Goal: Task Accomplishment & Management: Manage account settings

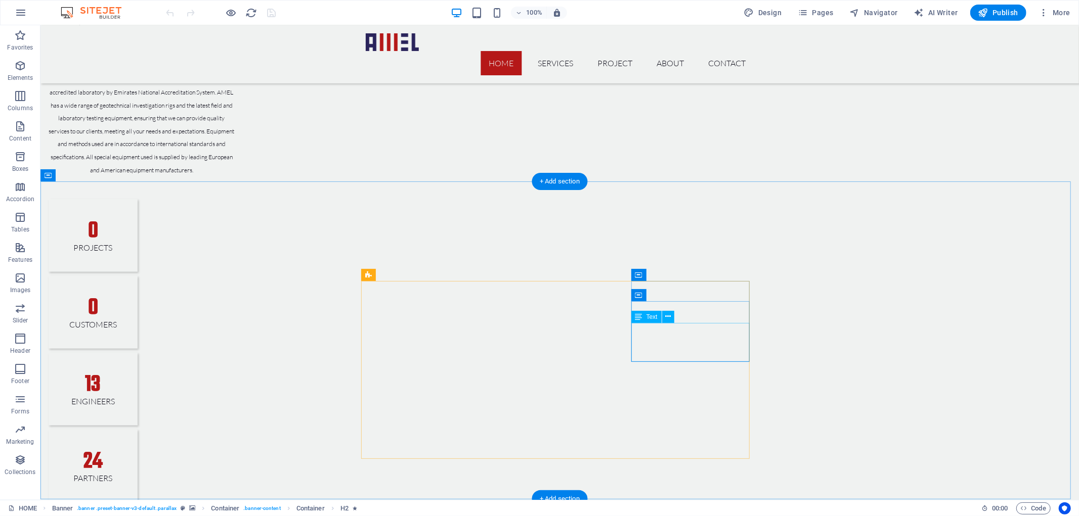
drag, startPoint x: 686, startPoint y: 245, endPoint x: 686, endPoint y: 345, distance: 100.7
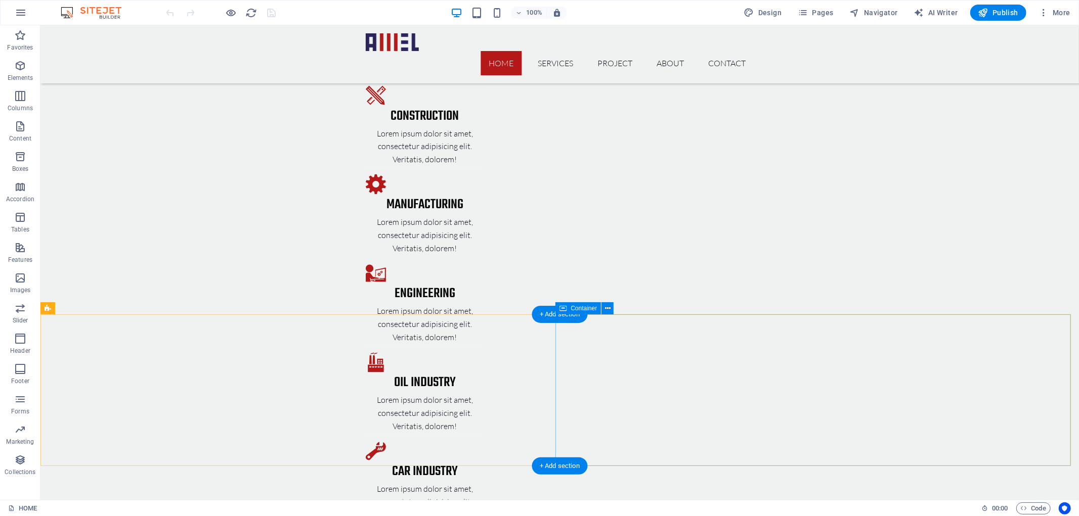
drag, startPoint x: 597, startPoint y: 246, endPoint x: 607, endPoint y: 316, distance: 71.0
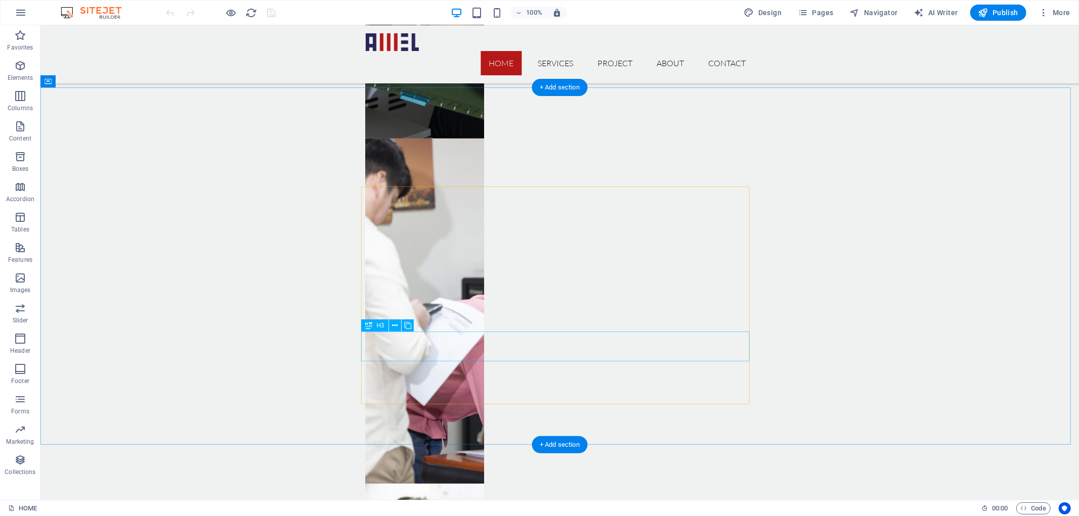
scroll to position [3354, 0]
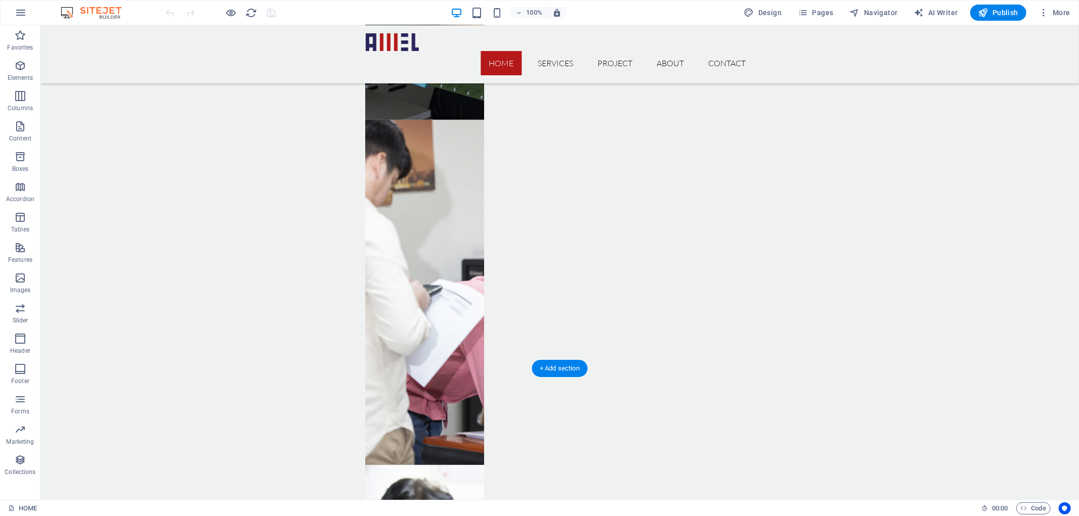
drag, startPoint x: 597, startPoint y: 285, endPoint x: 595, endPoint y: 341, distance: 55.7
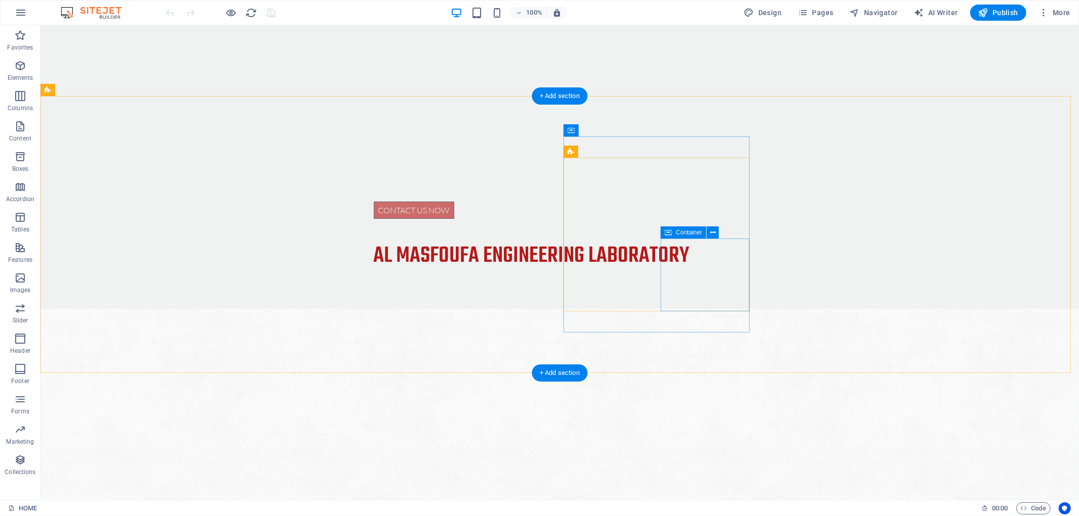
scroll to position [0, 0]
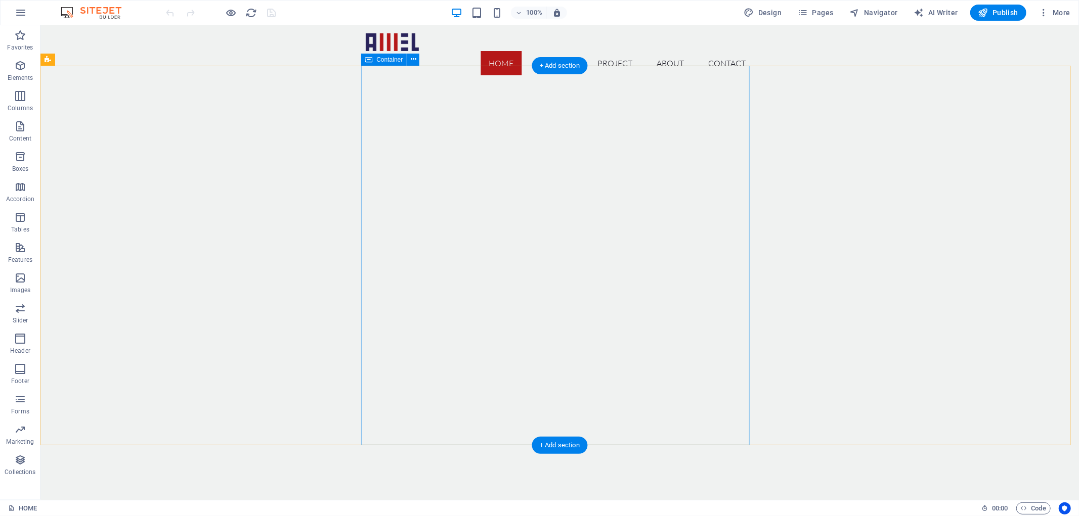
drag, startPoint x: 615, startPoint y: 433, endPoint x: 661, endPoint y: 270, distance: 169.9
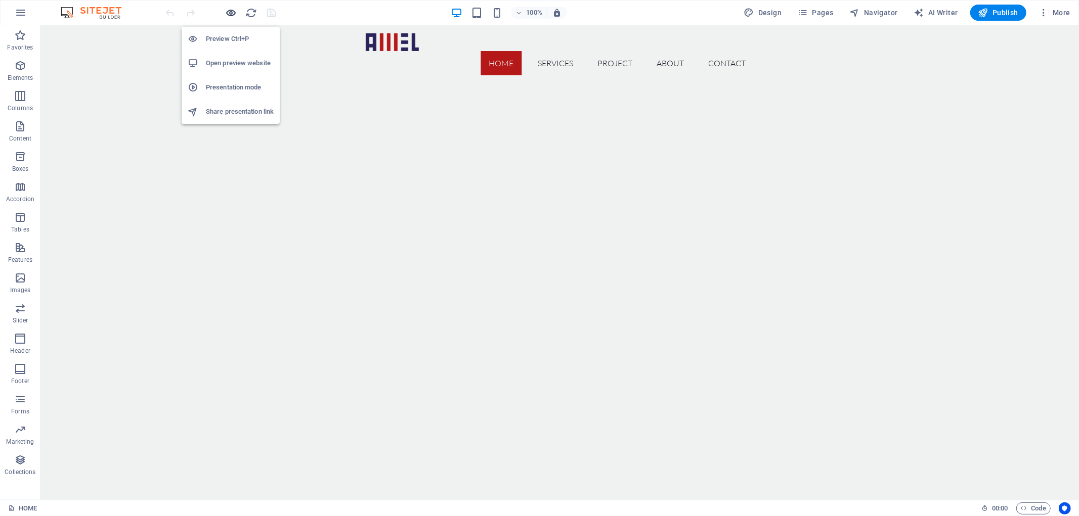
click at [235, 11] on icon "button" at bounding box center [232, 13] width 12 height 12
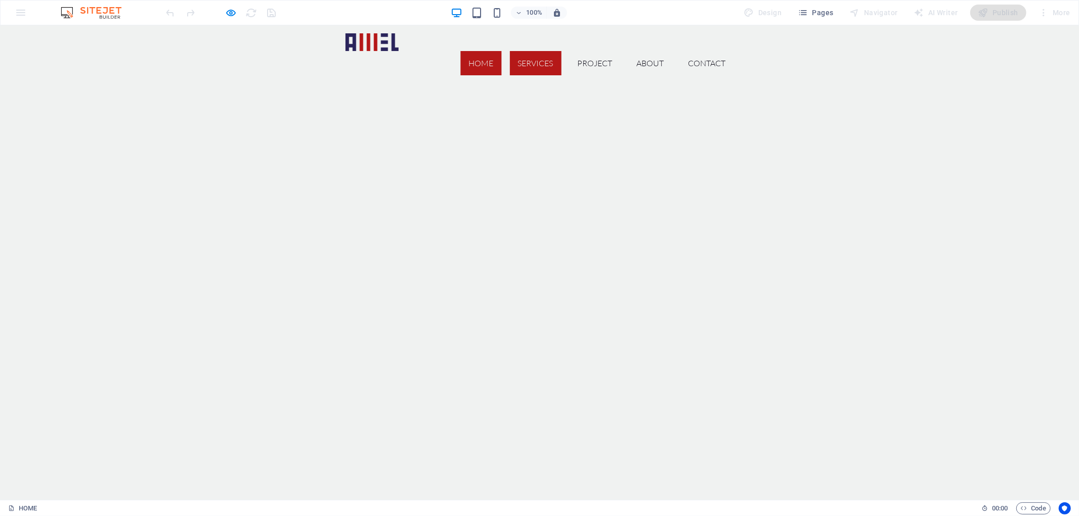
click at [540, 51] on link "SERVICES" at bounding box center [536, 63] width 52 height 24
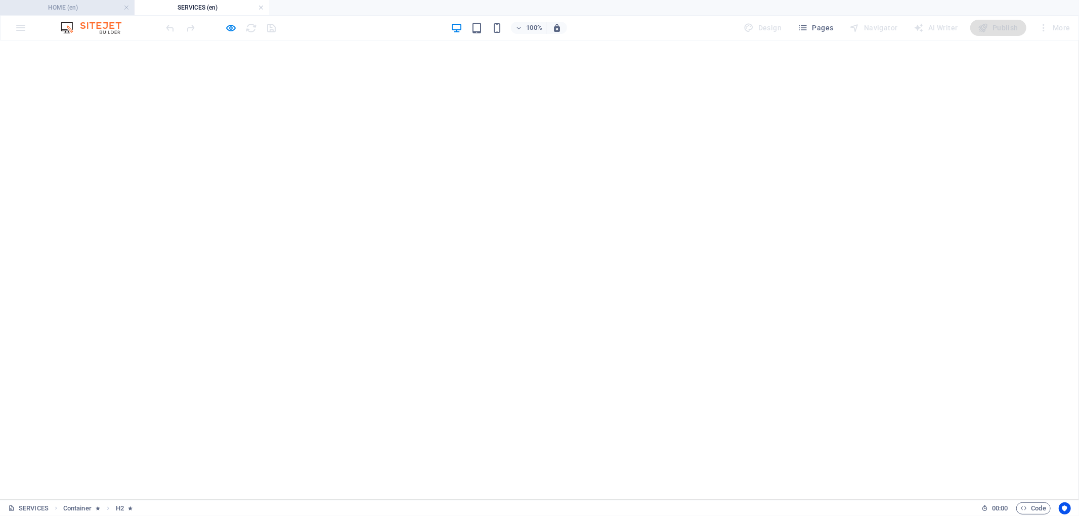
click at [64, 8] on h4 "HOME (en)" at bounding box center [67, 7] width 135 height 11
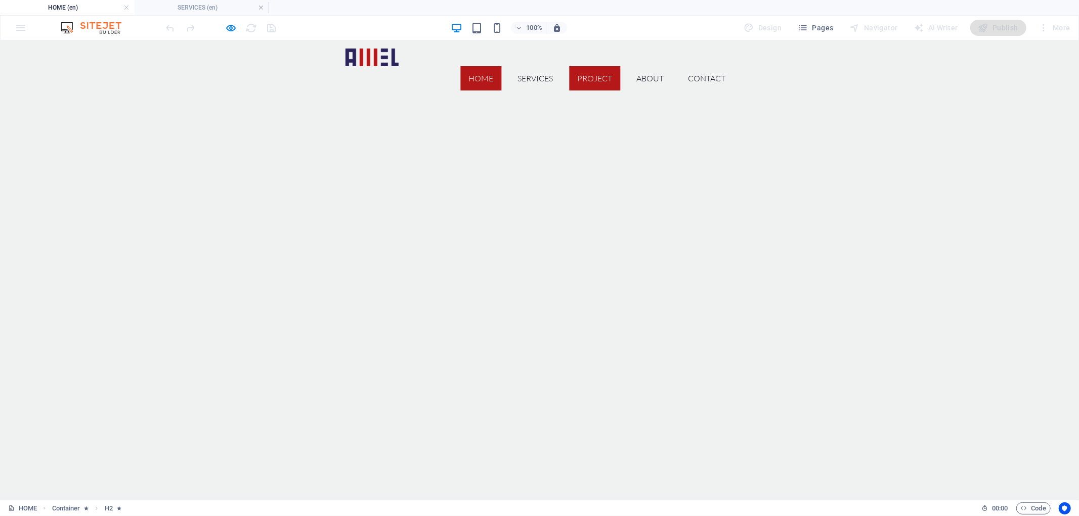
click at [597, 66] on link "PROJECT" at bounding box center [595, 78] width 51 height 24
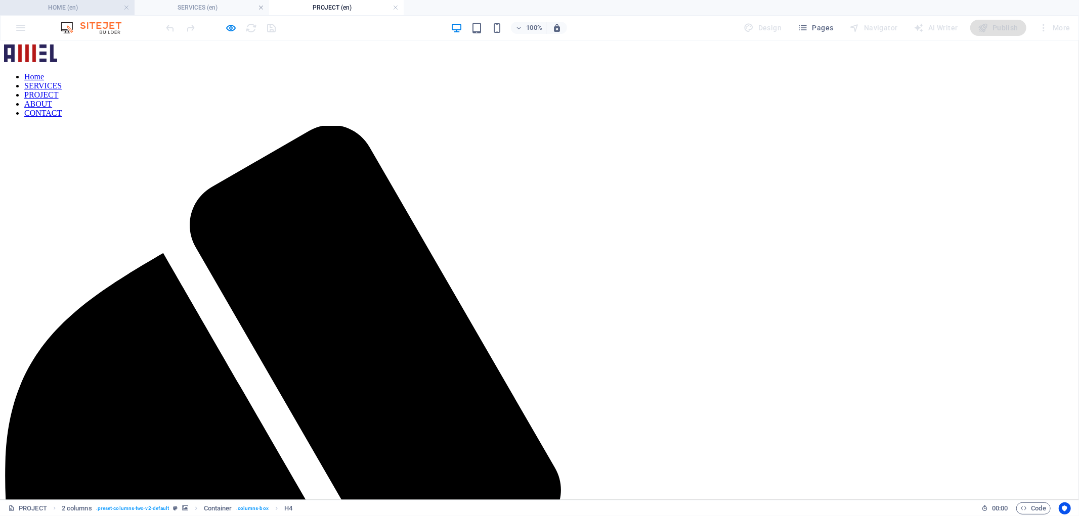
scroll to position [732, 0]
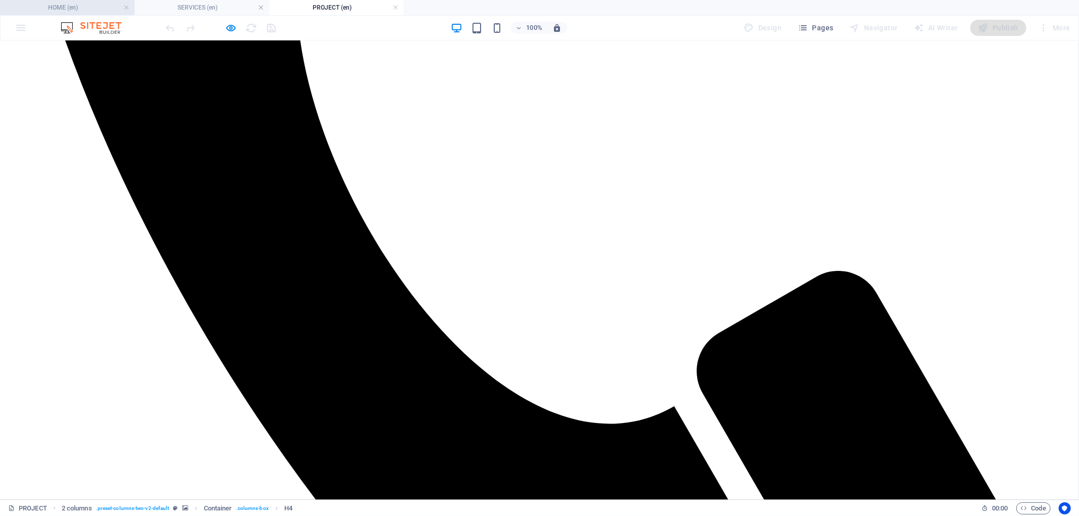
drag, startPoint x: 84, startPoint y: 1, endPoint x: 32, endPoint y: 5, distance: 52.3
click at [32, 5] on h4 "HOME (en)" at bounding box center [67, 7] width 135 height 11
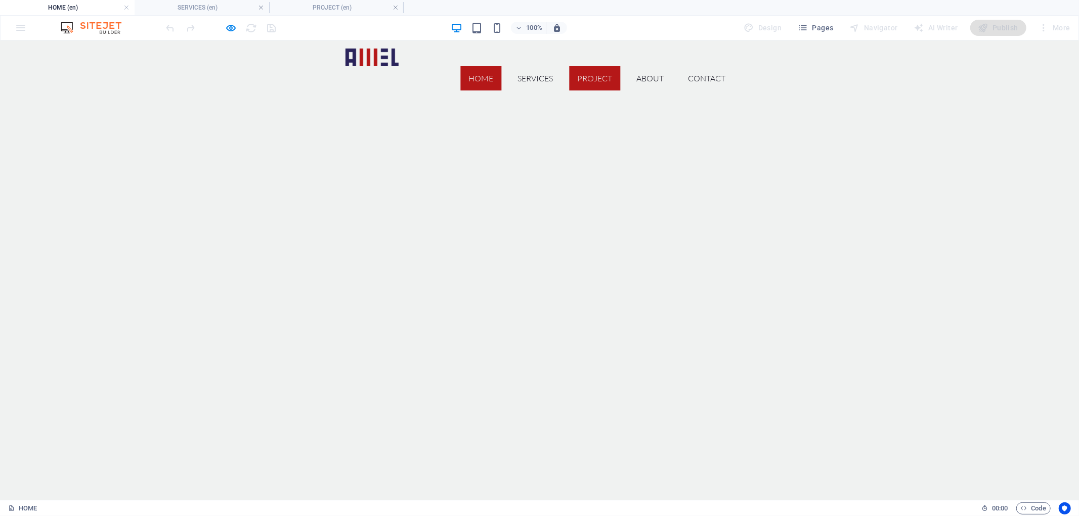
click at [603, 66] on link "PROJECT" at bounding box center [595, 78] width 51 height 24
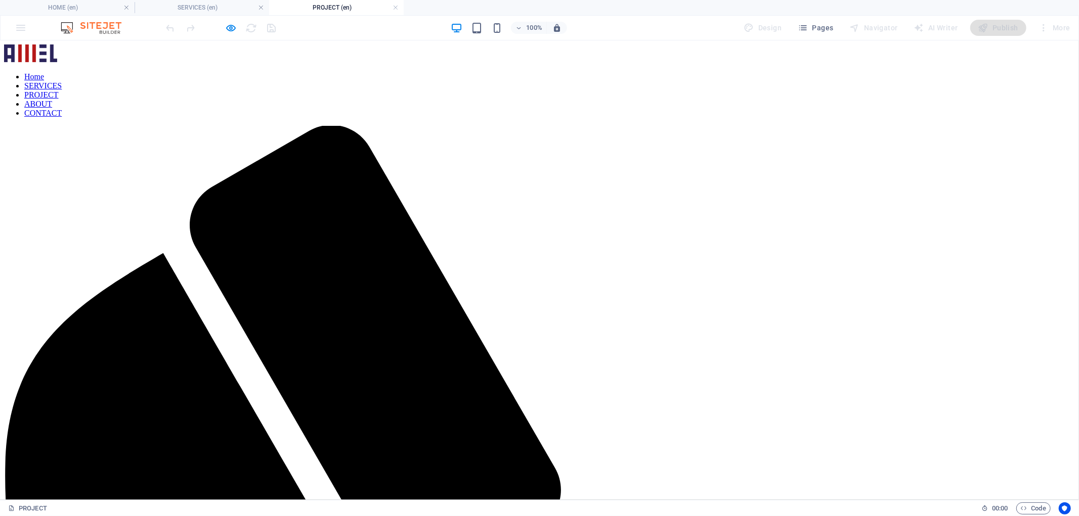
scroll to position [732, 0]
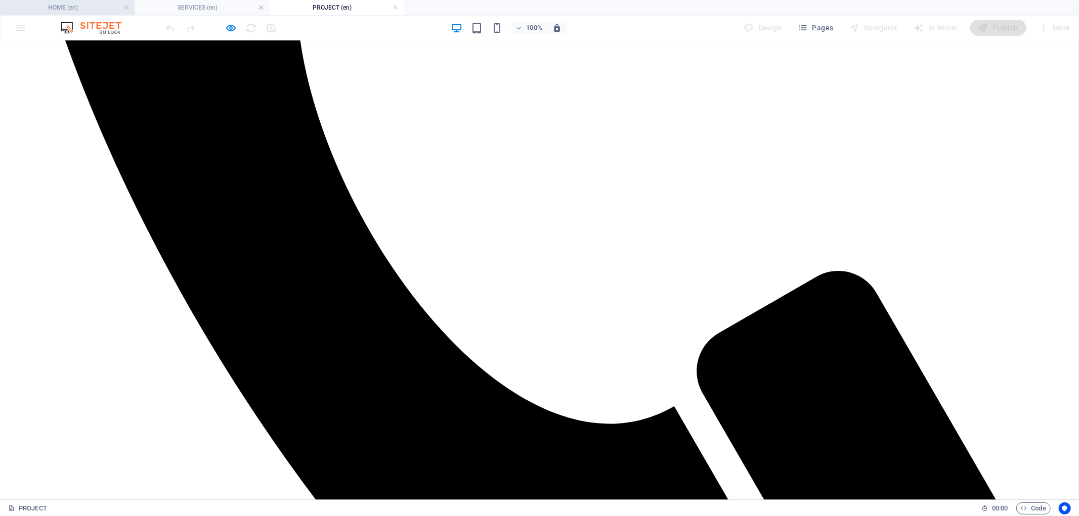
click at [79, 8] on h4 "HOME (en)" at bounding box center [67, 7] width 135 height 11
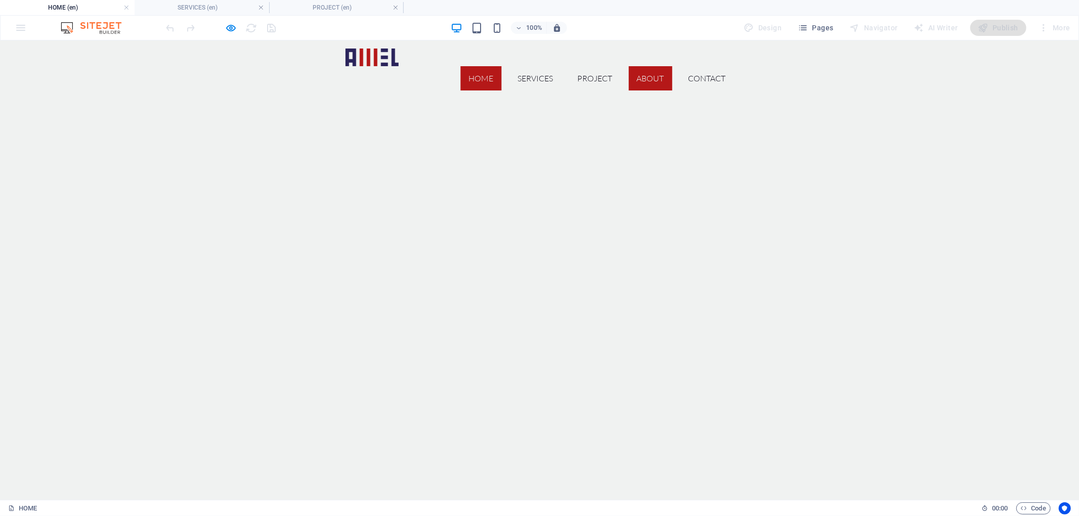
click at [661, 66] on link "ABOUT" at bounding box center [650, 78] width 43 height 24
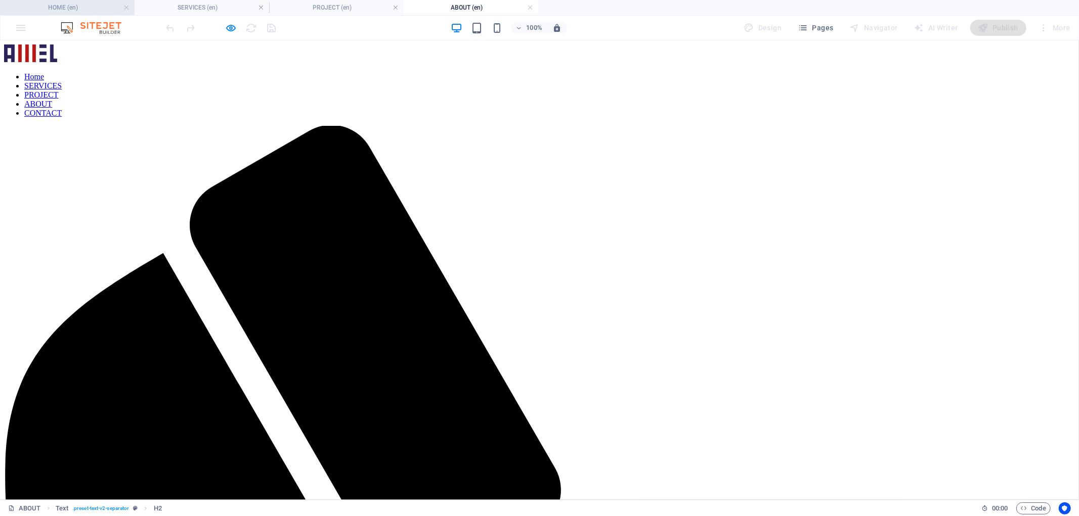
click at [78, 11] on h4 "HOME (en)" at bounding box center [67, 7] width 135 height 11
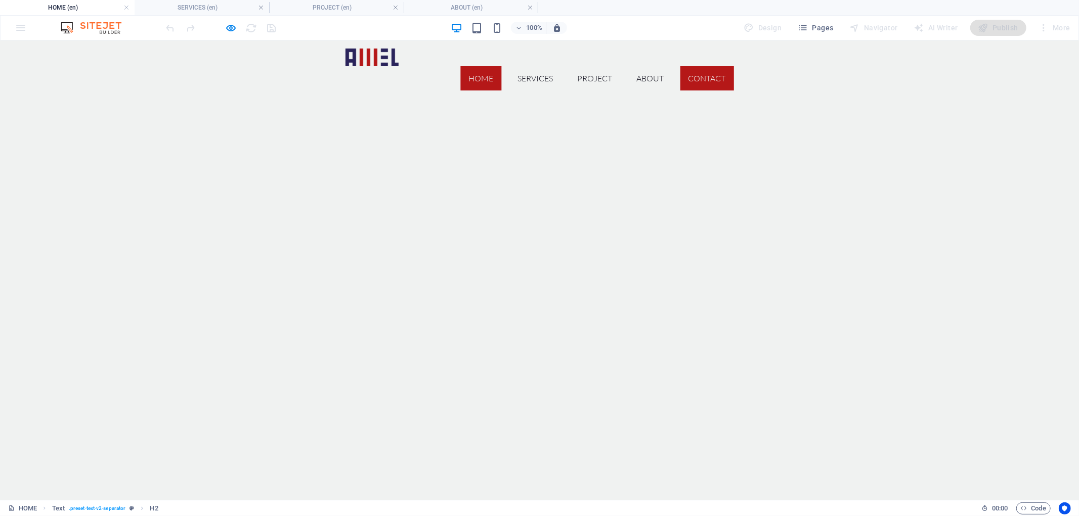
click at [720, 66] on link "CONTACT" at bounding box center [707, 78] width 54 height 24
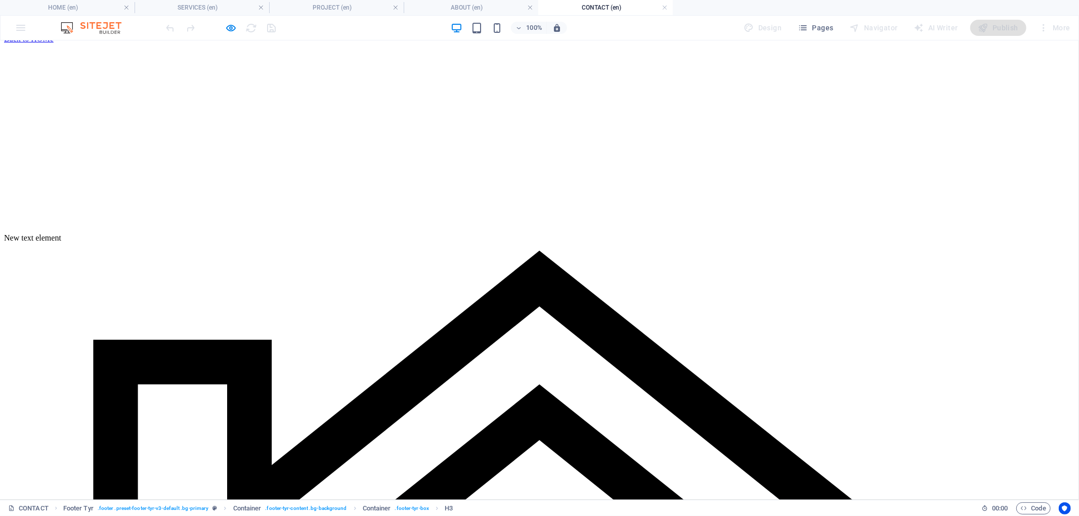
scroll to position [6, 0]
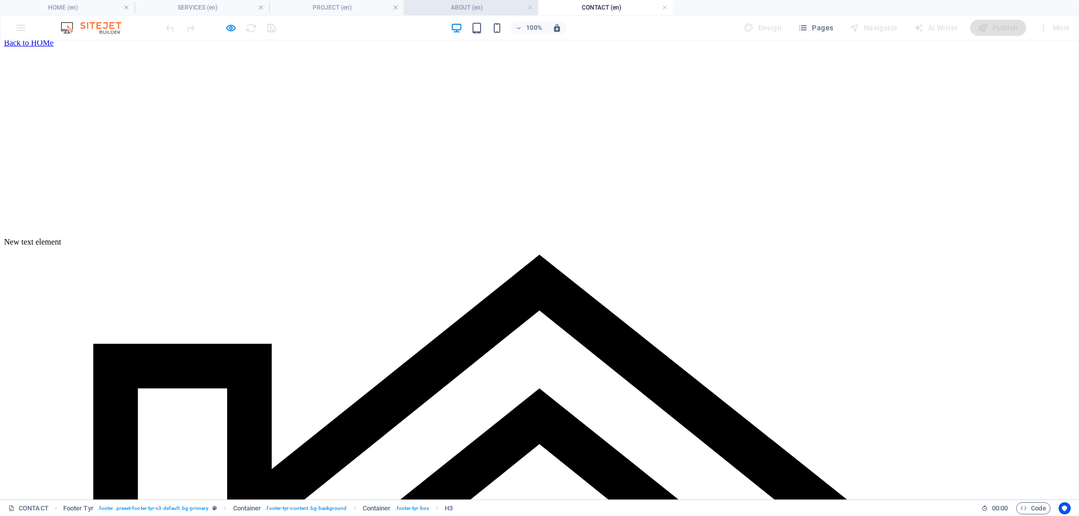
click at [476, 8] on h4 "ABOUT (en)" at bounding box center [471, 7] width 135 height 11
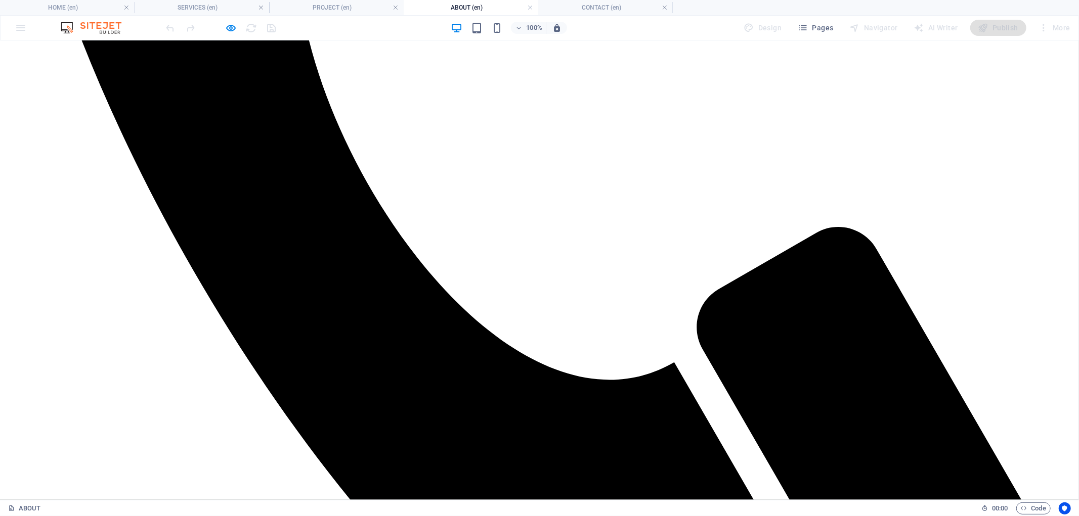
scroll to position [768, 0]
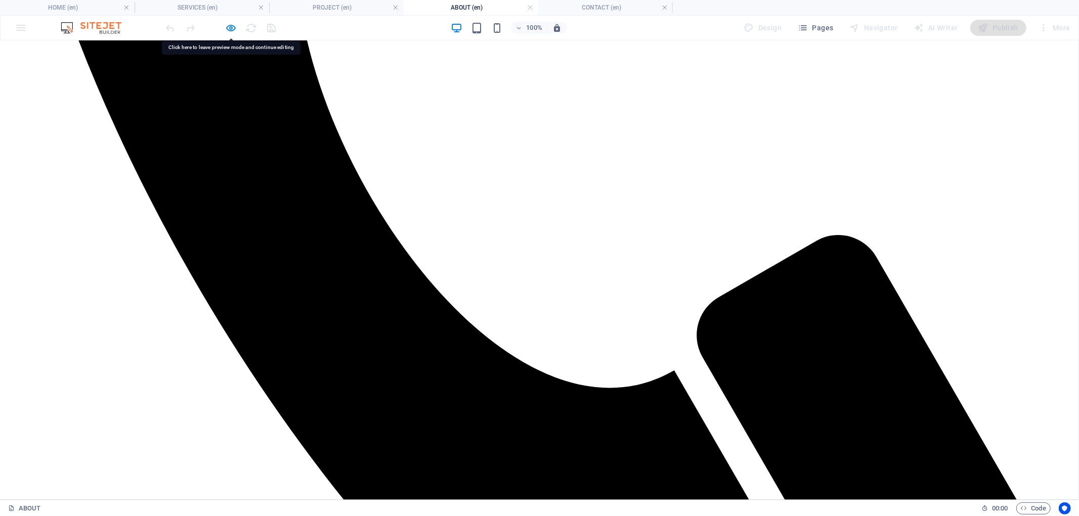
click at [85, 8] on h4 "HOME (en)" at bounding box center [67, 7] width 135 height 11
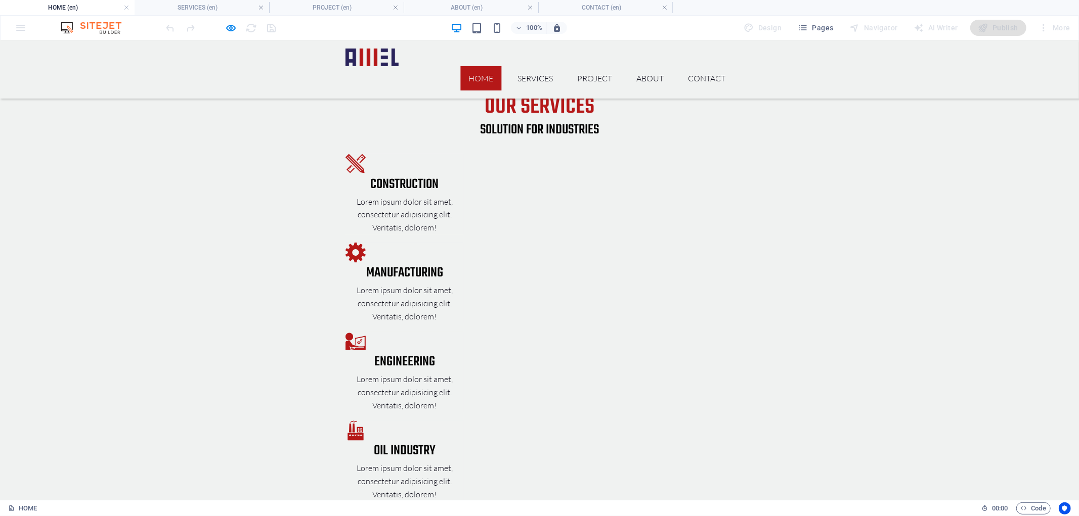
scroll to position [1443, 0]
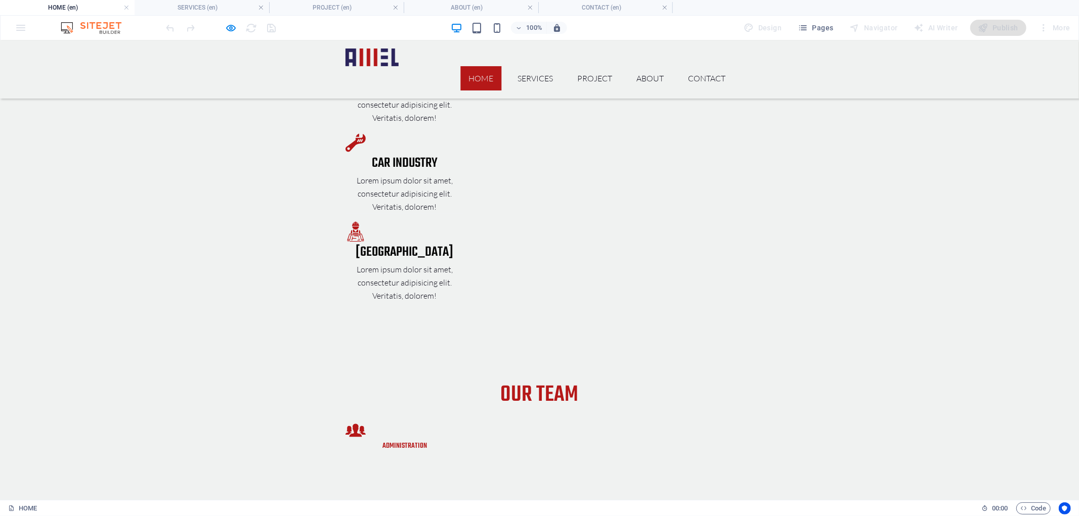
drag, startPoint x: 573, startPoint y: 255, endPoint x: 567, endPoint y: 312, distance: 57.4
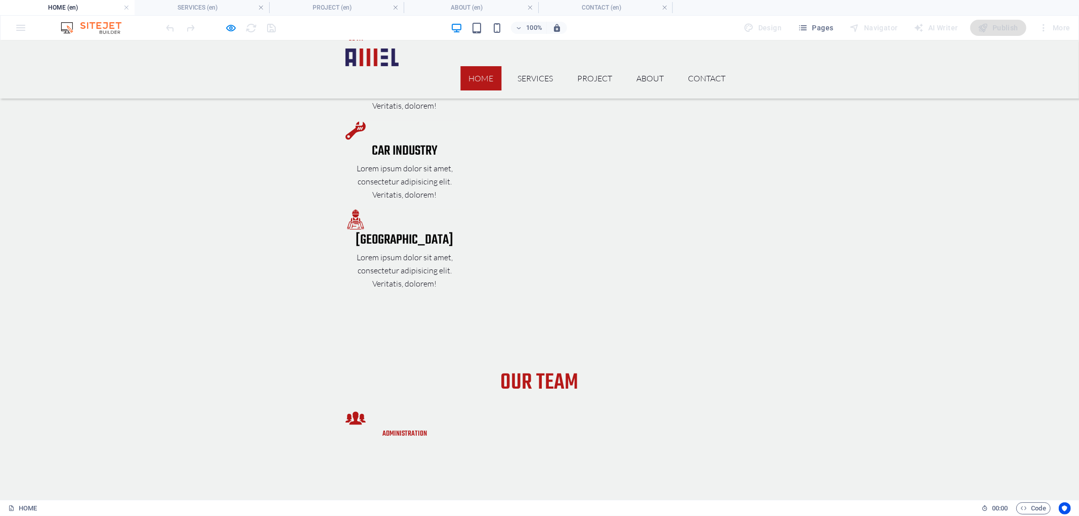
drag, startPoint x: 532, startPoint y: 381, endPoint x: 539, endPoint y: 204, distance: 177.2
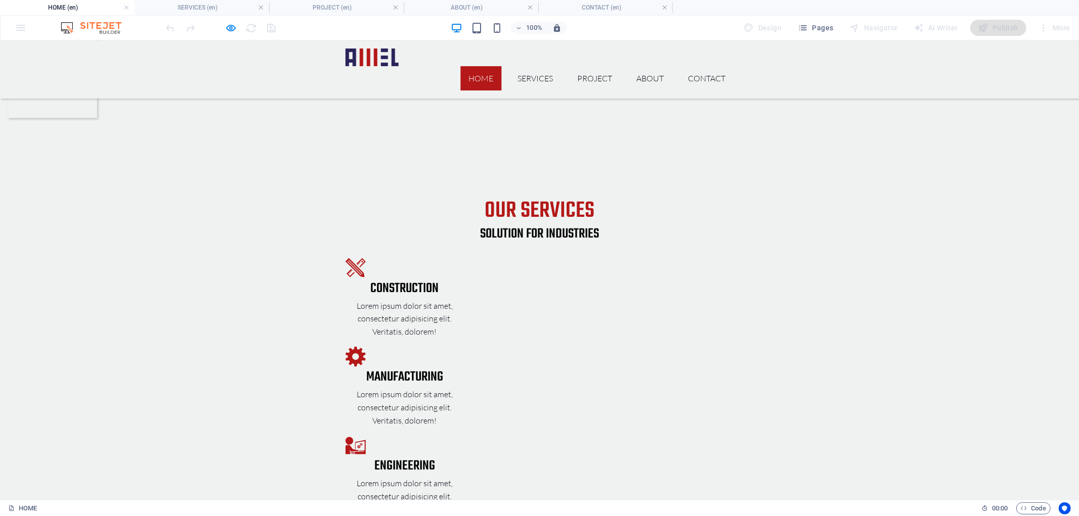
drag, startPoint x: 752, startPoint y: 339, endPoint x: 737, endPoint y: 258, distance: 81.7
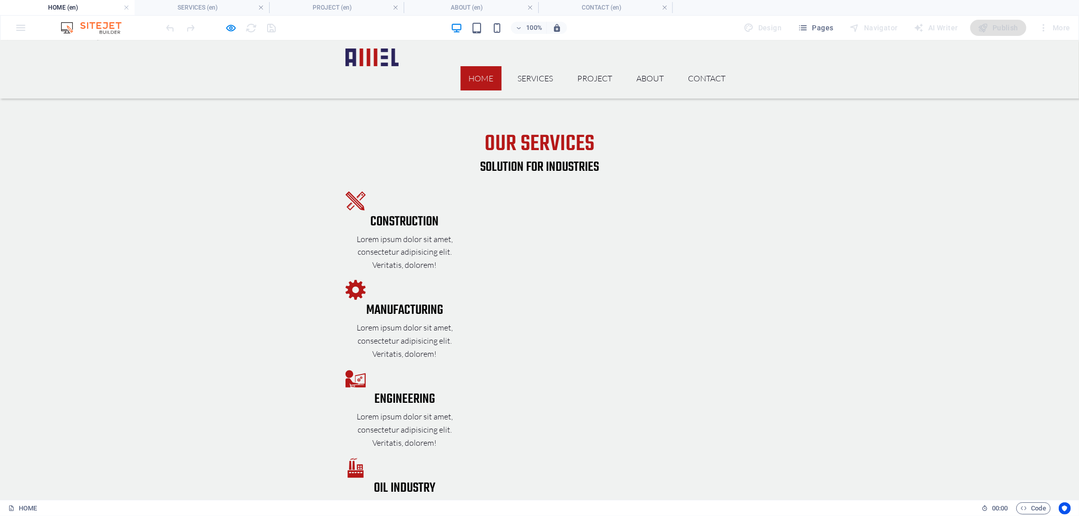
scroll to position [1513, 0]
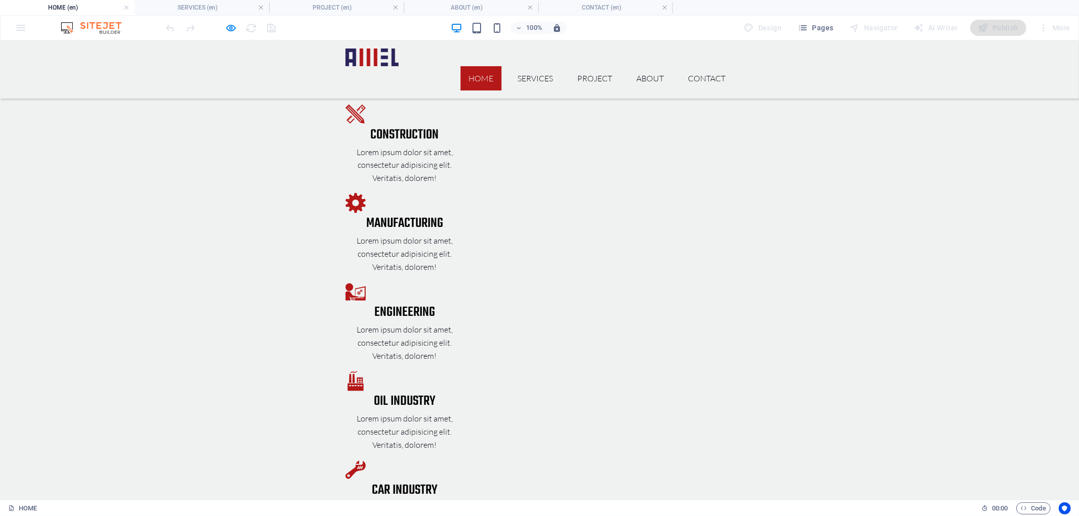
drag, startPoint x: 600, startPoint y: 151, endPoint x: 586, endPoint y: 116, distance: 38.3
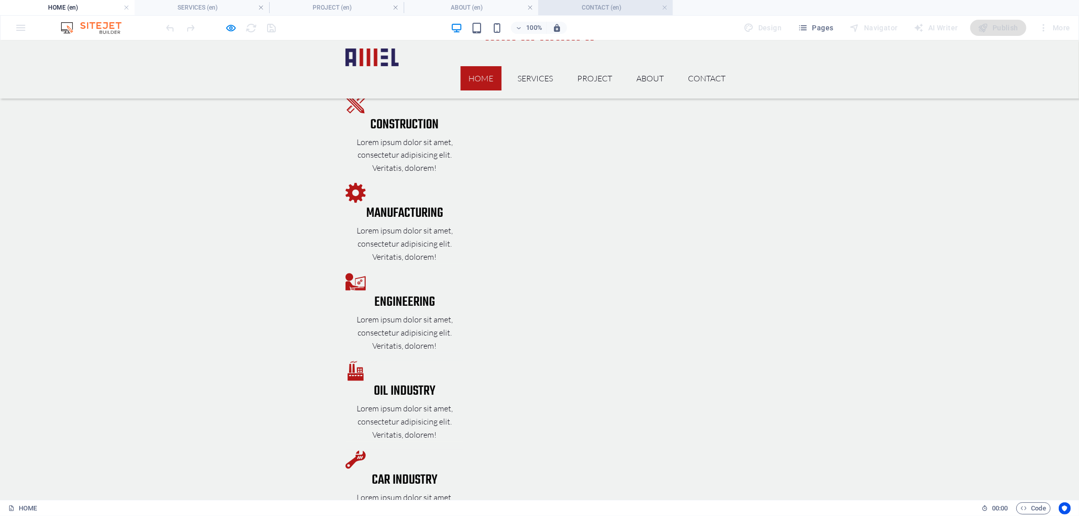
click at [604, 4] on h4 "CONTACT (en)" at bounding box center [605, 7] width 135 height 11
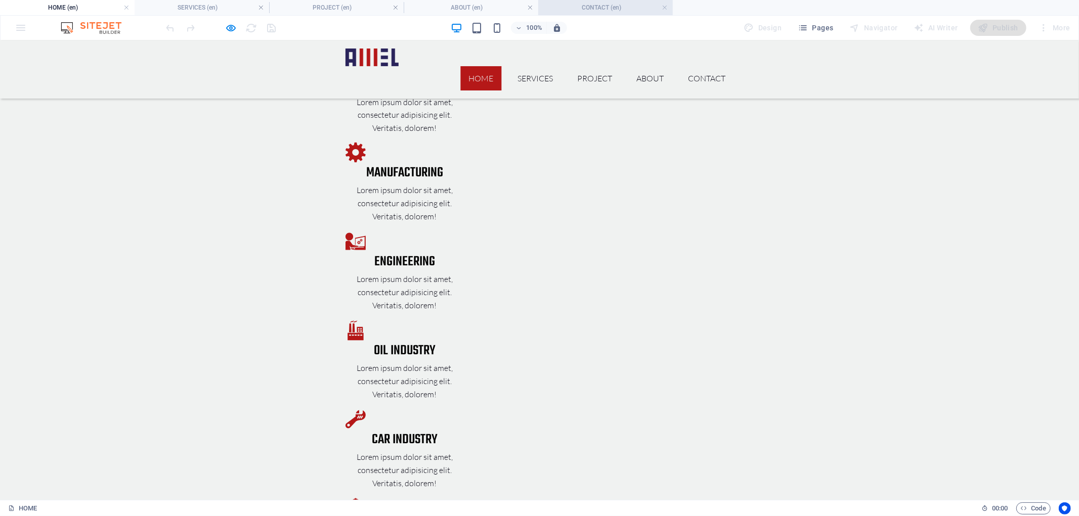
scroll to position [6, 0]
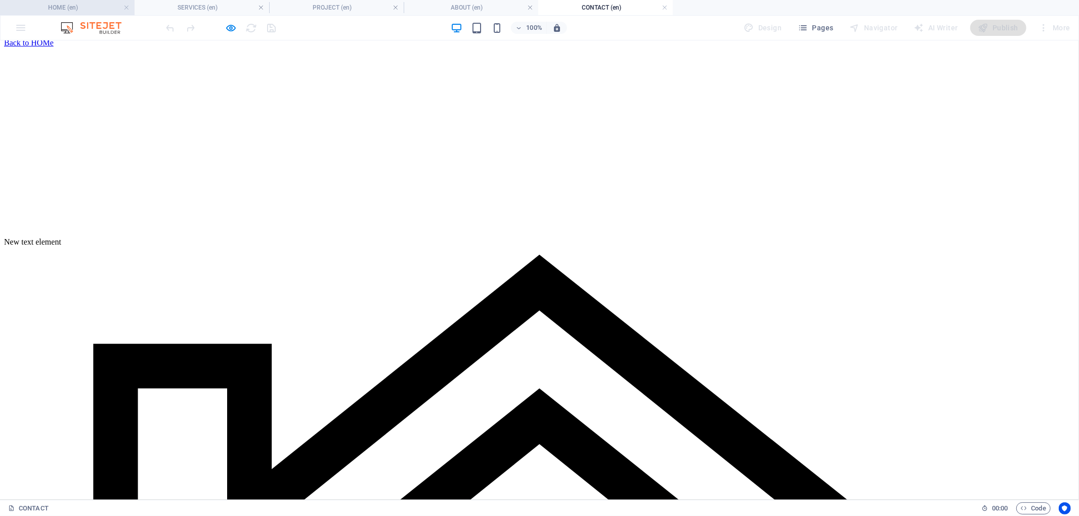
click at [83, 2] on h4 "HOME (en)" at bounding box center [67, 7] width 135 height 11
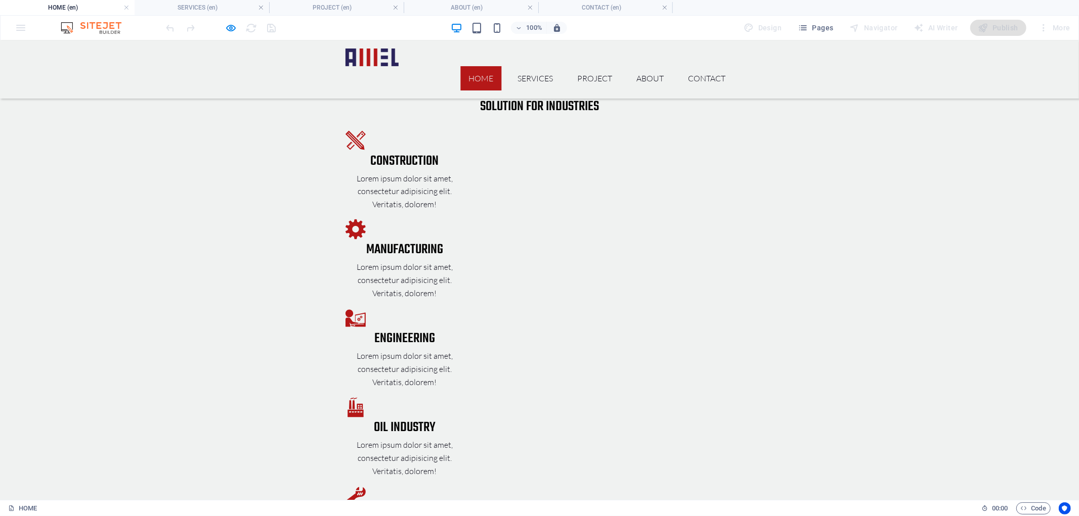
scroll to position [1475, 0]
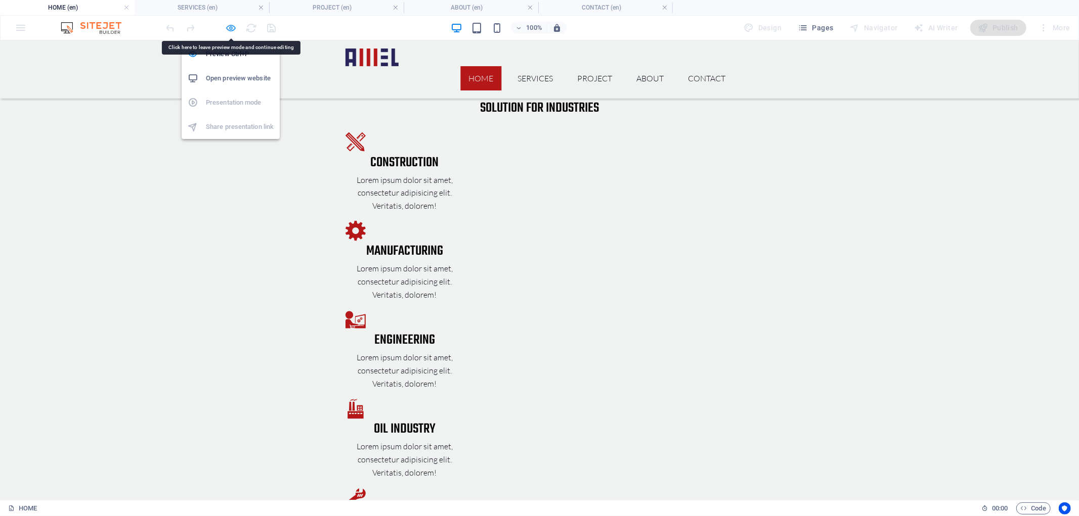
click at [235, 26] on icon "button" at bounding box center [232, 28] width 12 height 12
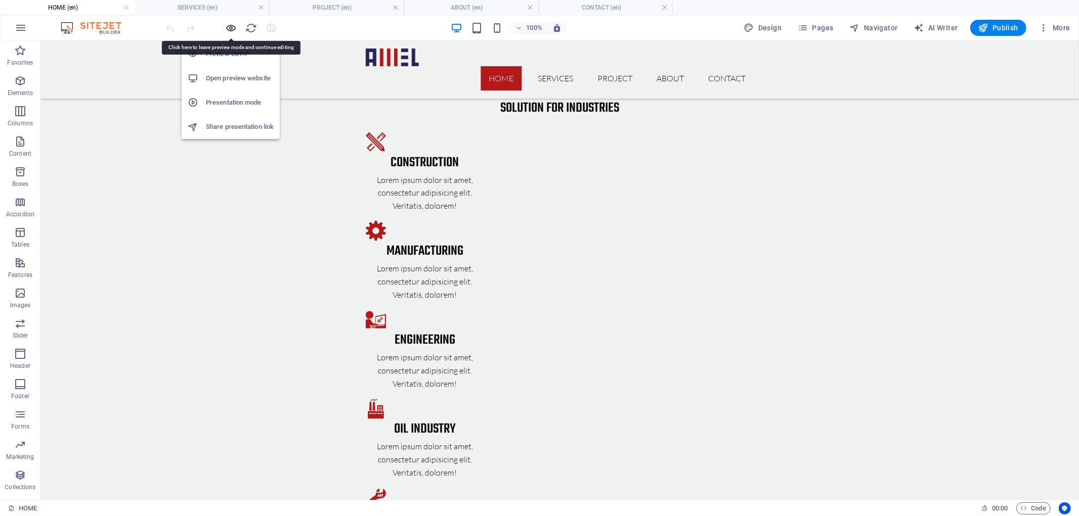
click at [229, 28] on icon "button" at bounding box center [232, 28] width 12 height 12
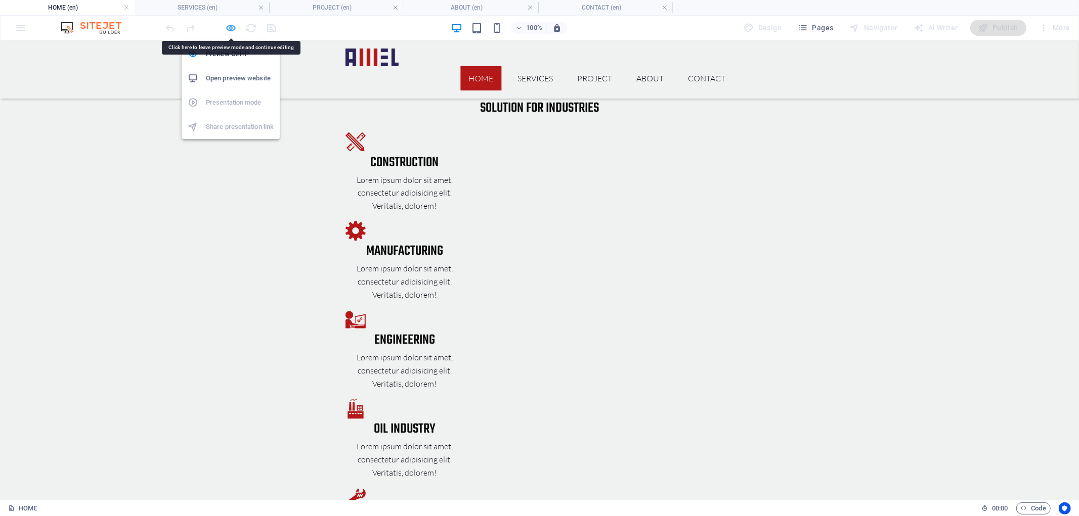
click at [229, 28] on icon "button" at bounding box center [232, 28] width 12 height 12
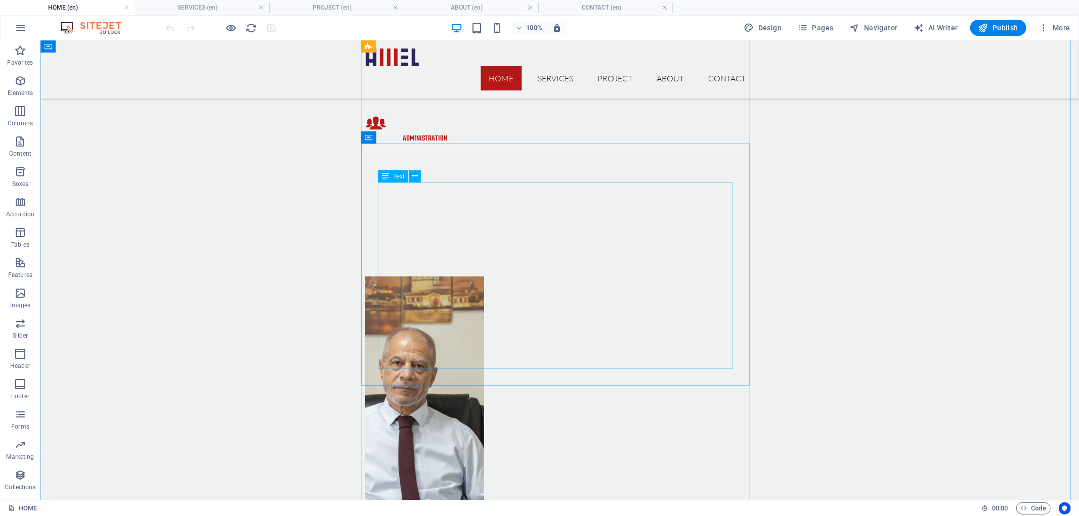
drag, startPoint x: 574, startPoint y: 272, endPoint x: 534, endPoint y: 283, distance: 41.5
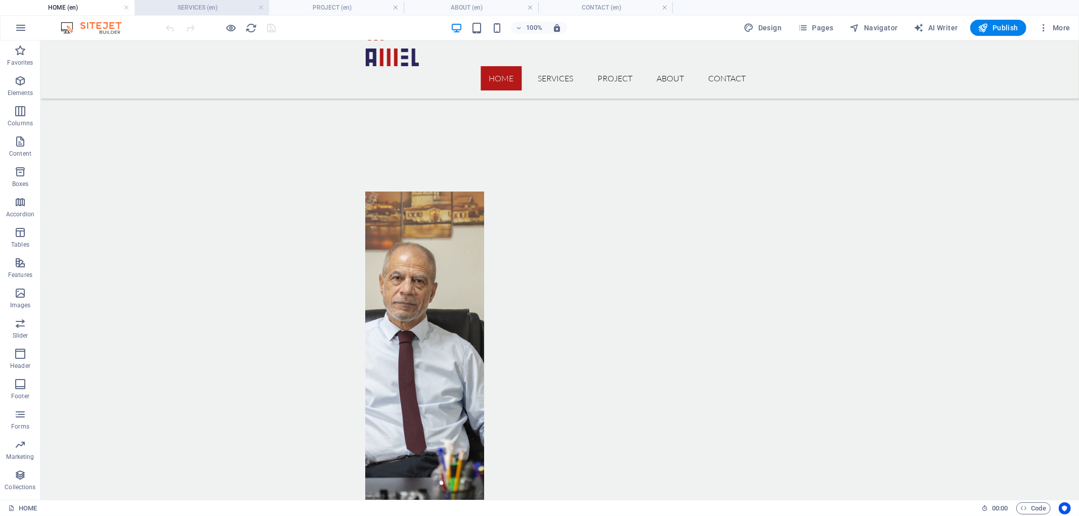
click at [197, 7] on h4 "SERVICES (en)" at bounding box center [202, 7] width 135 height 11
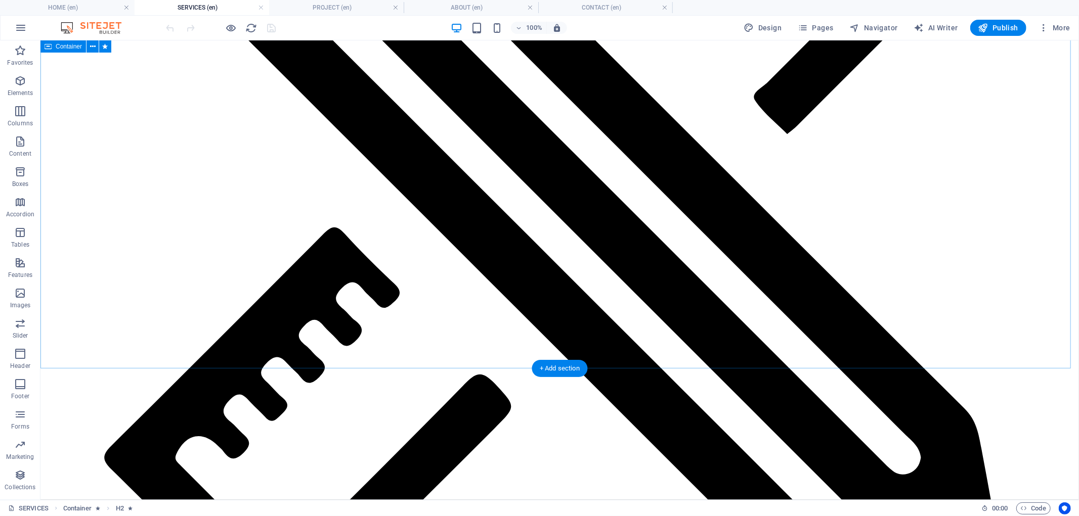
scroll to position [1918, 0]
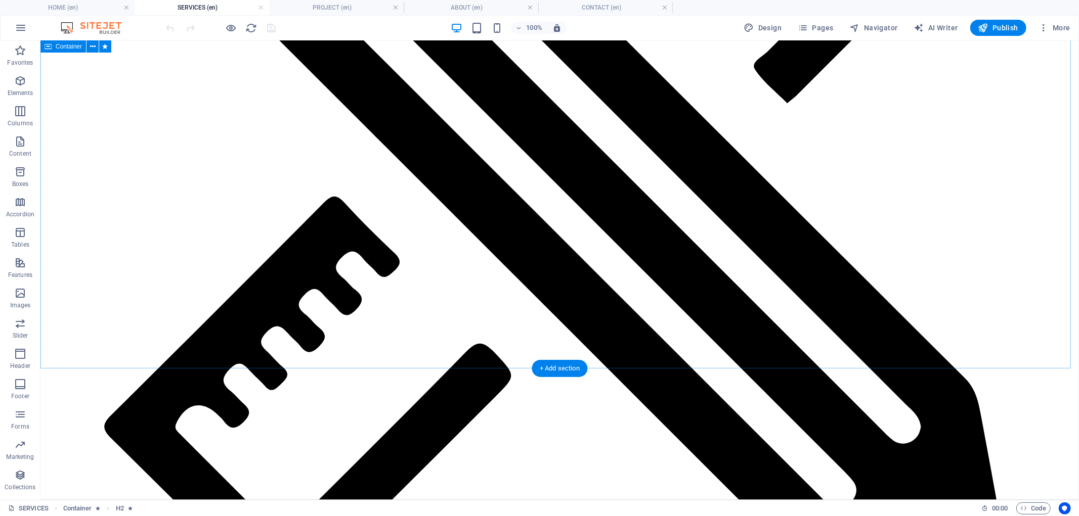
drag, startPoint x: 808, startPoint y: 230, endPoint x: 792, endPoint y: 273, distance: 46.4
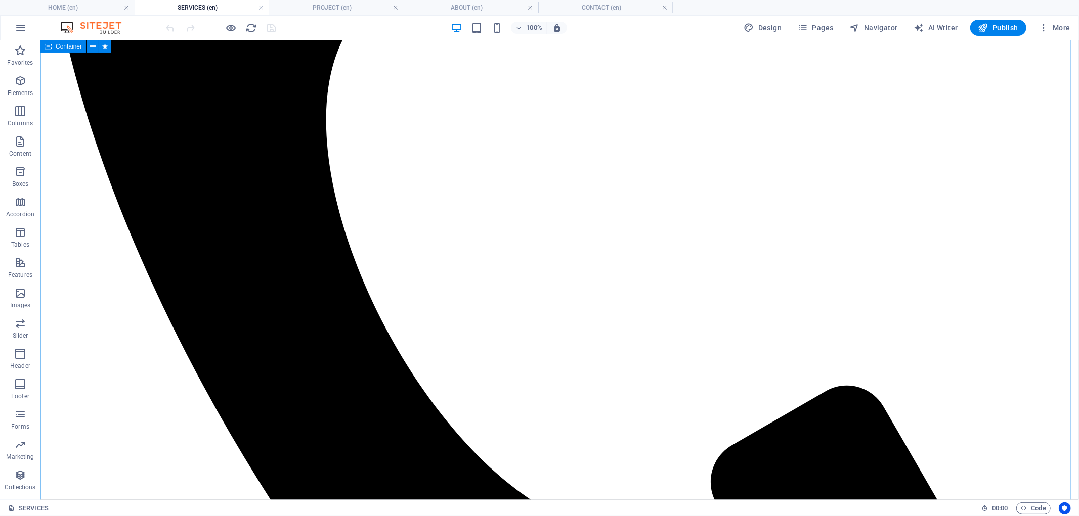
drag, startPoint x: 790, startPoint y: 348, endPoint x: 774, endPoint y: 260, distance: 89.5
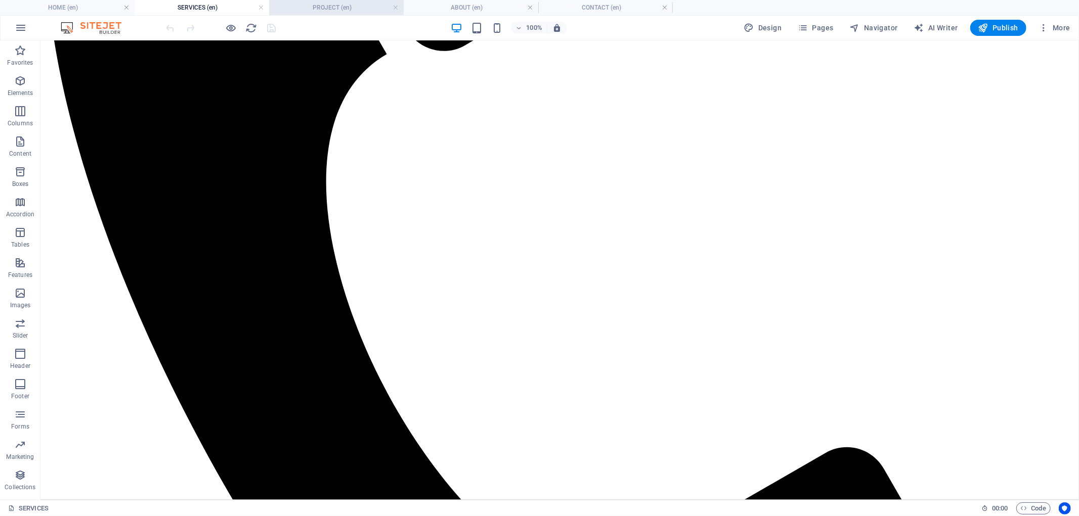
click at [324, 8] on h4 "PROJECT (en)" at bounding box center [336, 7] width 135 height 11
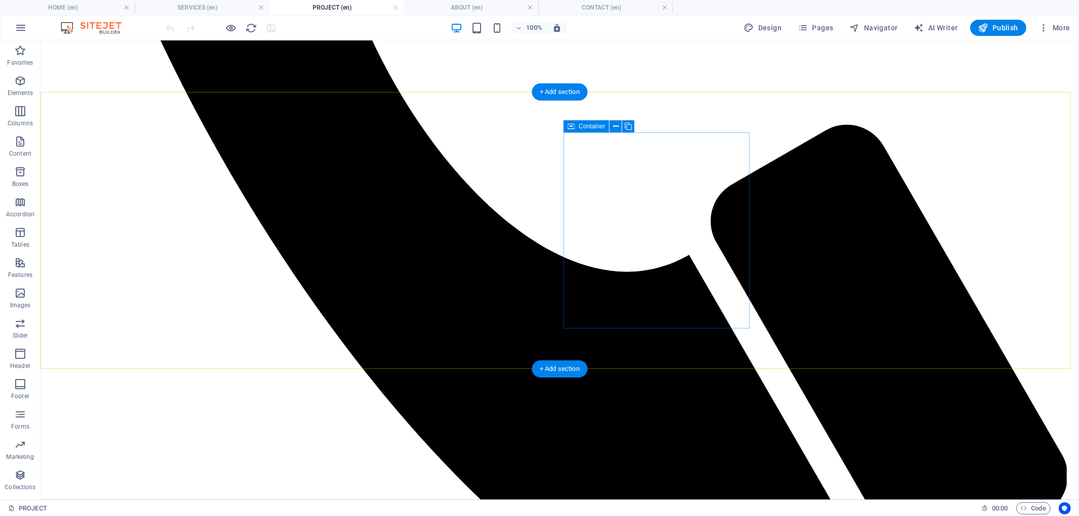
scroll to position [861, 0]
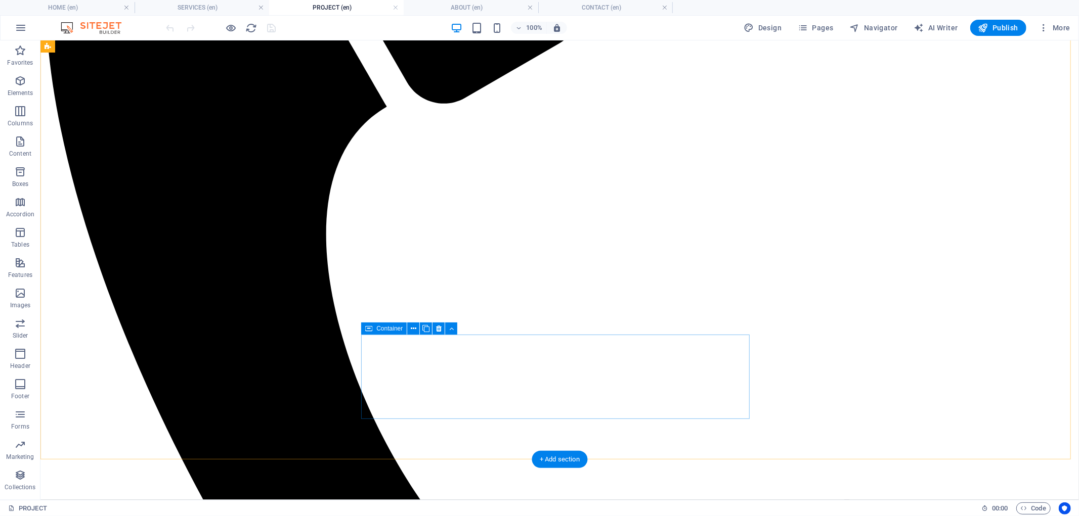
drag, startPoint x: 745, startPoint y: 416, endPoint x: 730, endPoint y: 370, distance: 48.3
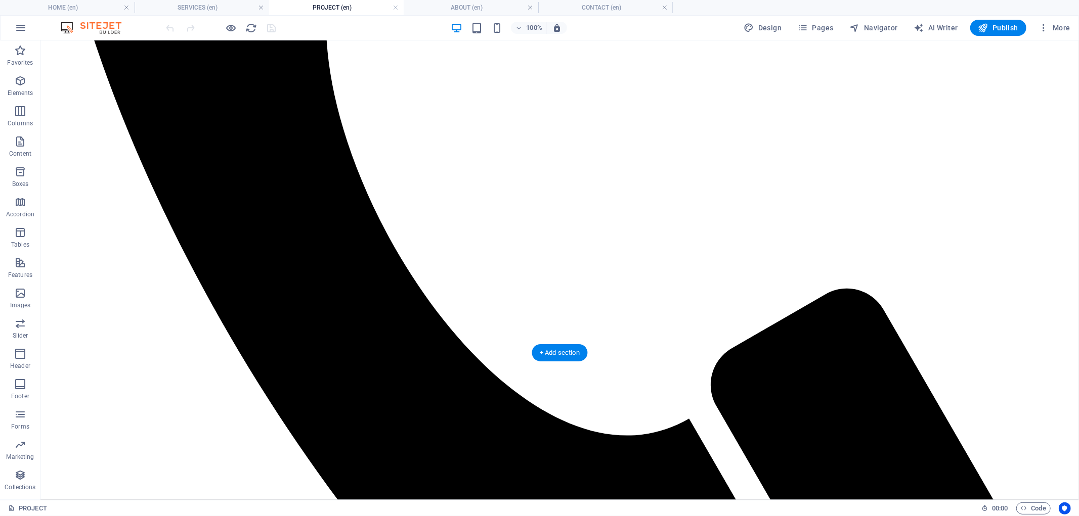
drag, startPoint x: 754, startPoint y: 345, endPoint x: 757, endPoint y: 390, distance: 44.6
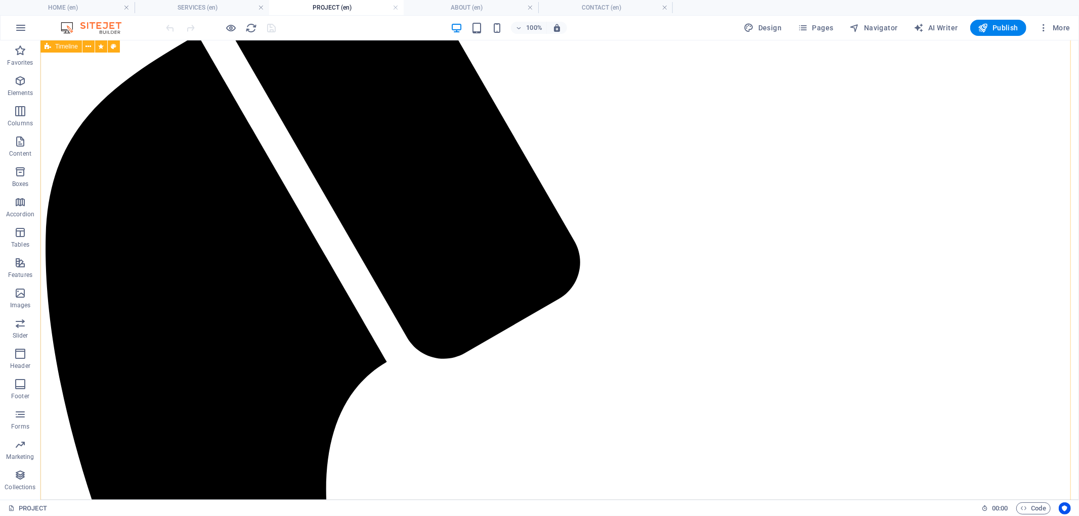
scroll to position [0, 0]
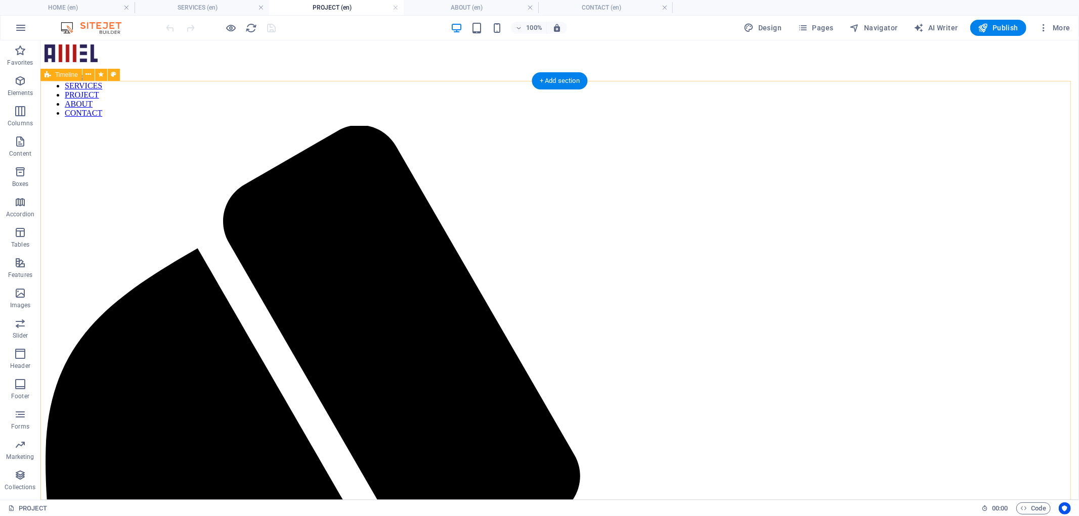
drag, startPoint x: 777, startPoint y: 369, endPoint x: 766, endPoint y: 299, distance: 70.3
click at [669, 72] on nav "Home SERVICES PROJECT ABOUT CONTACT" at bounding box center [559, 95] width 1030 height 46
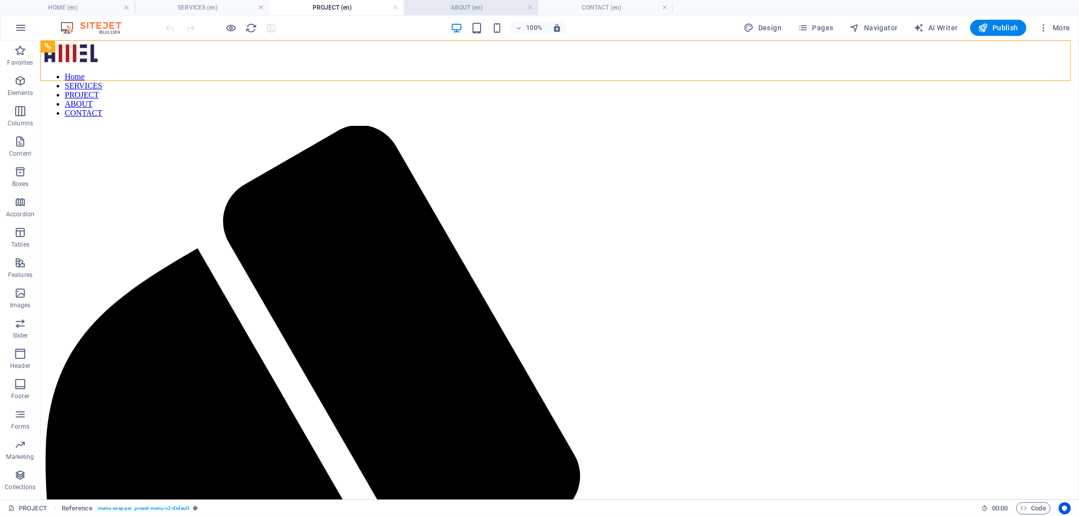
click at [469, 6] on h4 "ABOUT (en)" at bounding box center [471, 7] width 135 height 11
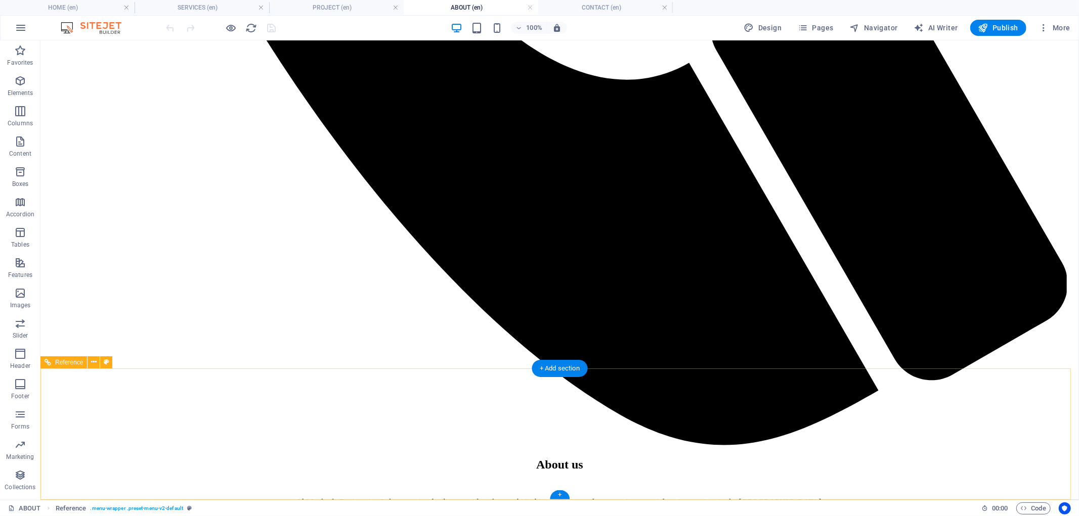
scroll to position [1098, 0]
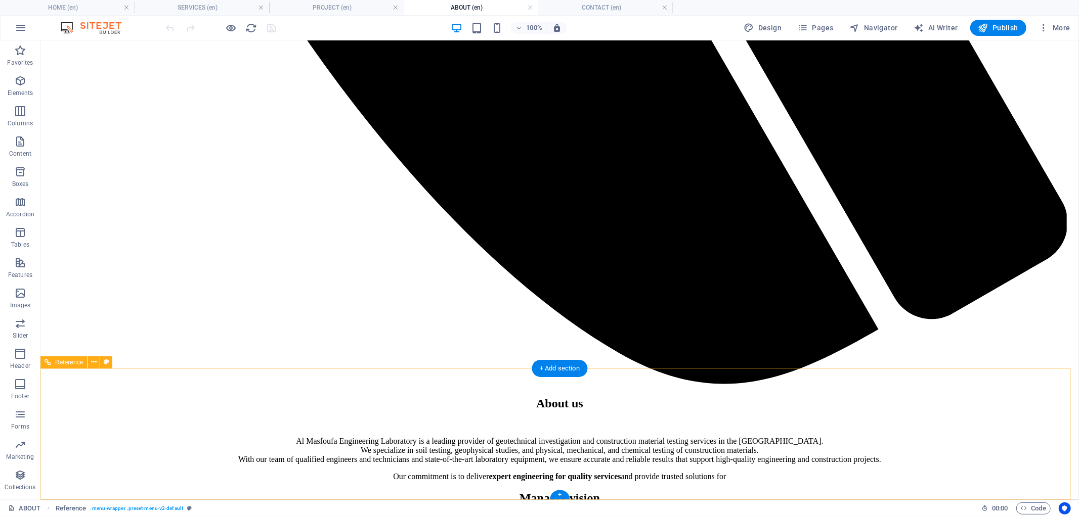
drag, startPoint x: 807, startPoint y: 375, endPoint x: 800, endPoint y: 390, distance: 17.0
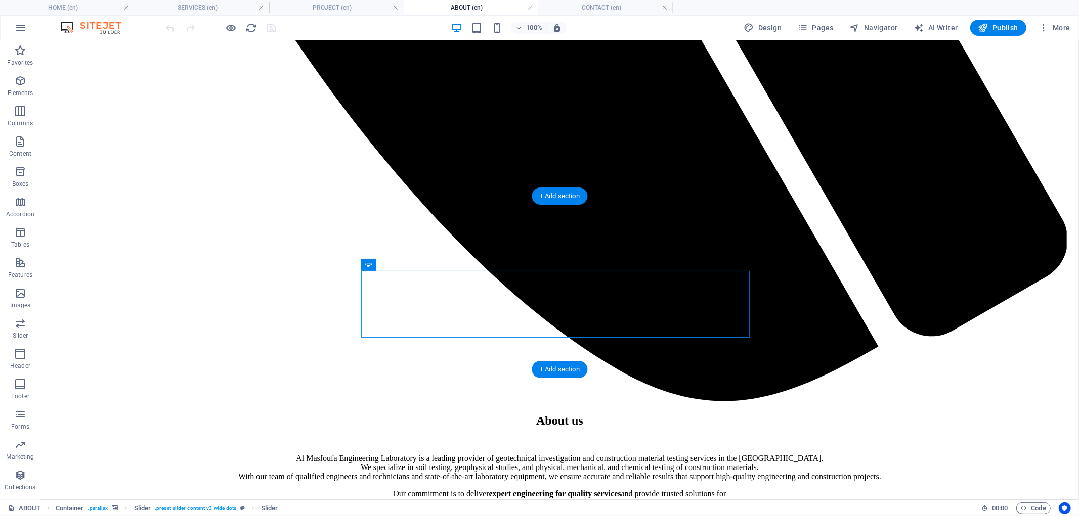
scroll to position [1076, 0]
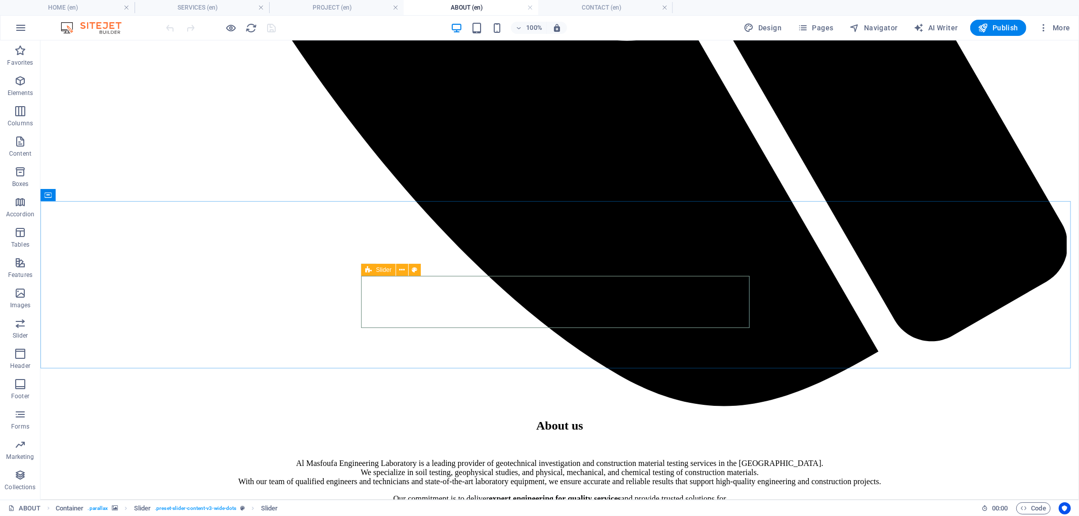
click at [383, 271] on span "Slider" at bounding box center [384, 270] width 16 height 6
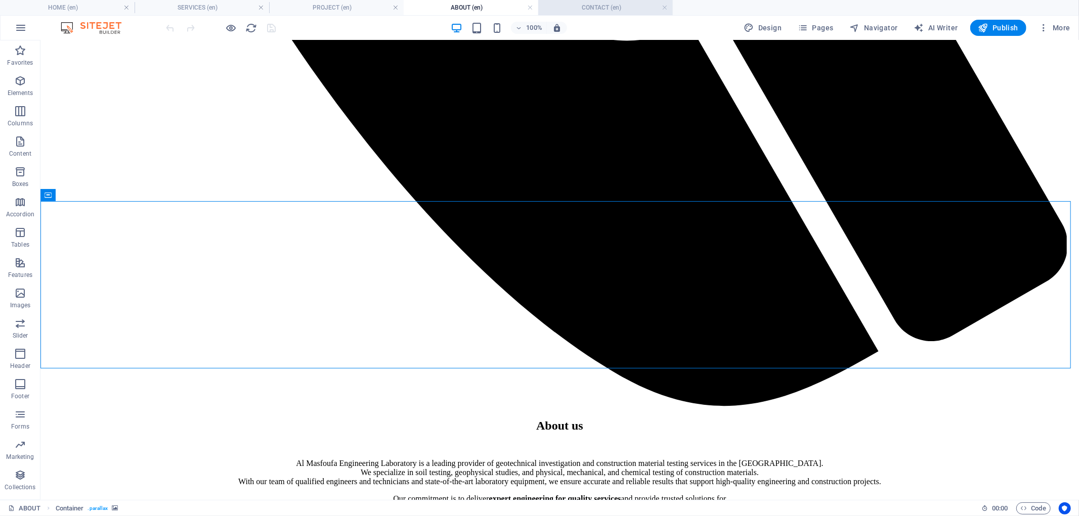
click at [614, 14] on li "CONTACT (en)" at bounding box center [605, 7] width 135 height 15
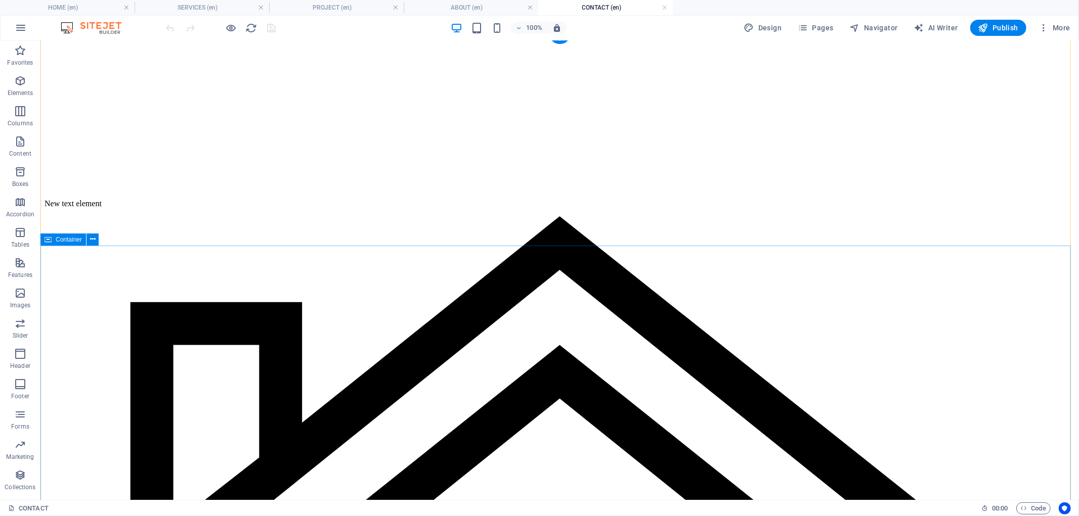
scroll to position [81, 0]
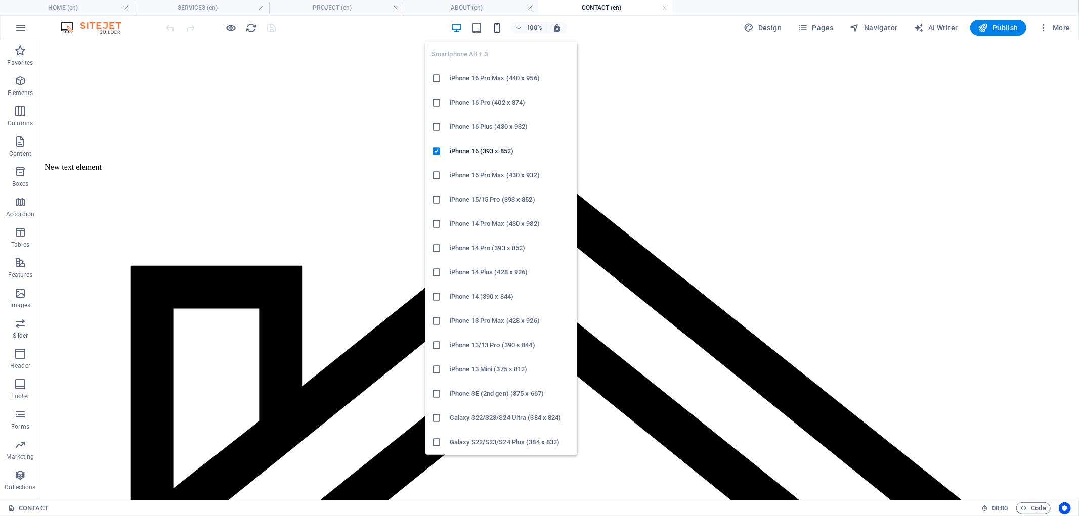
click at [493, 29] on icon "button" at bounding box center [497, 28] width 12 height 12
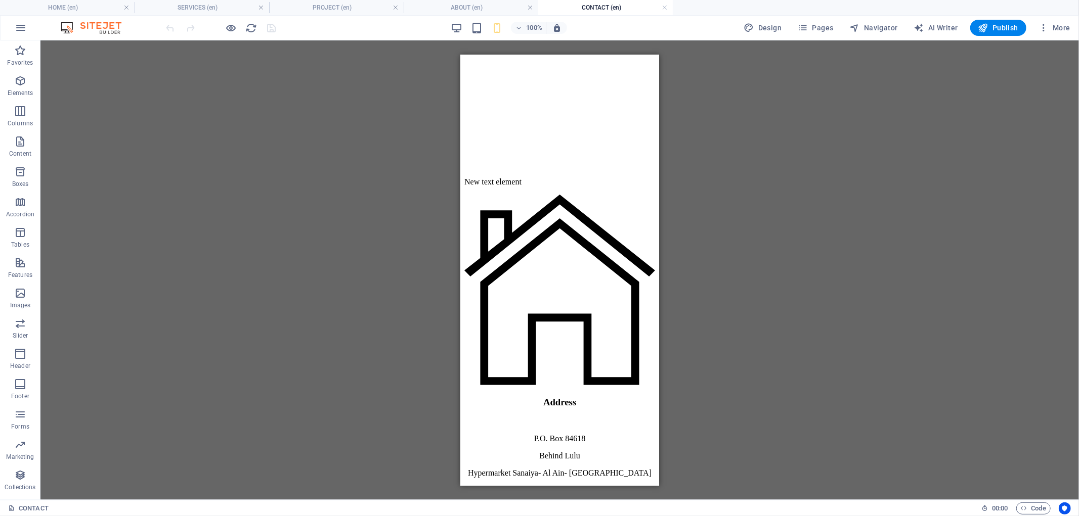
scroll to position [0, 0]
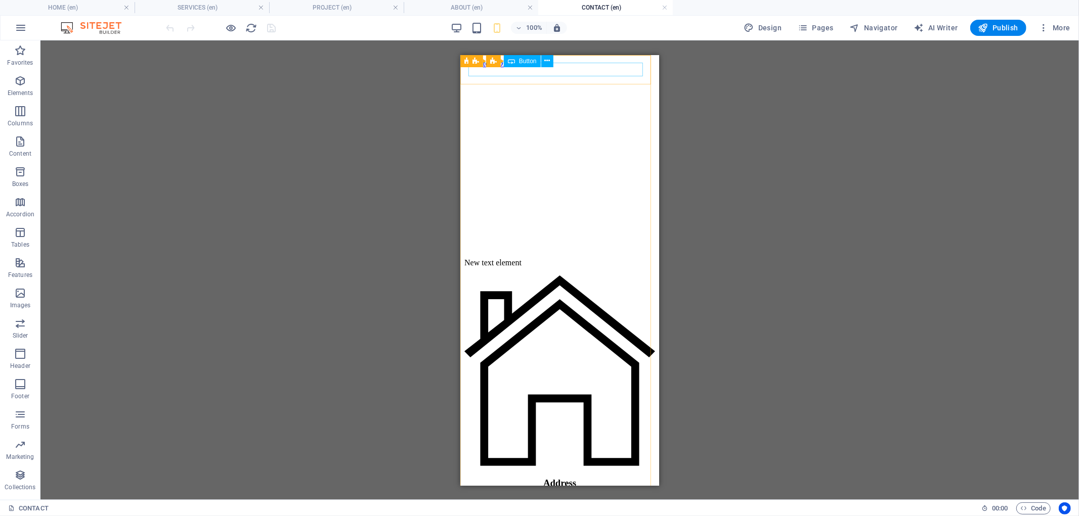
click at [513, 63] on icon at bounding box center [511, 61] width 7 height 12
click at [513, 68] on div "Back to HOMe" at bounding box center [559, 63] width 191 height 9
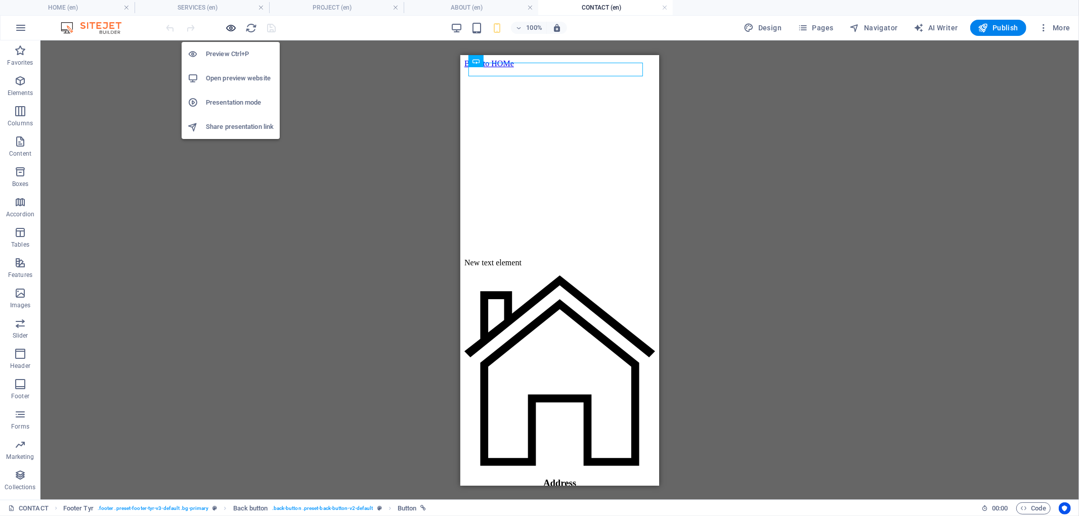
click at [230, 27] on icon "button" at bounding box center [232, 28] width 12 height 12
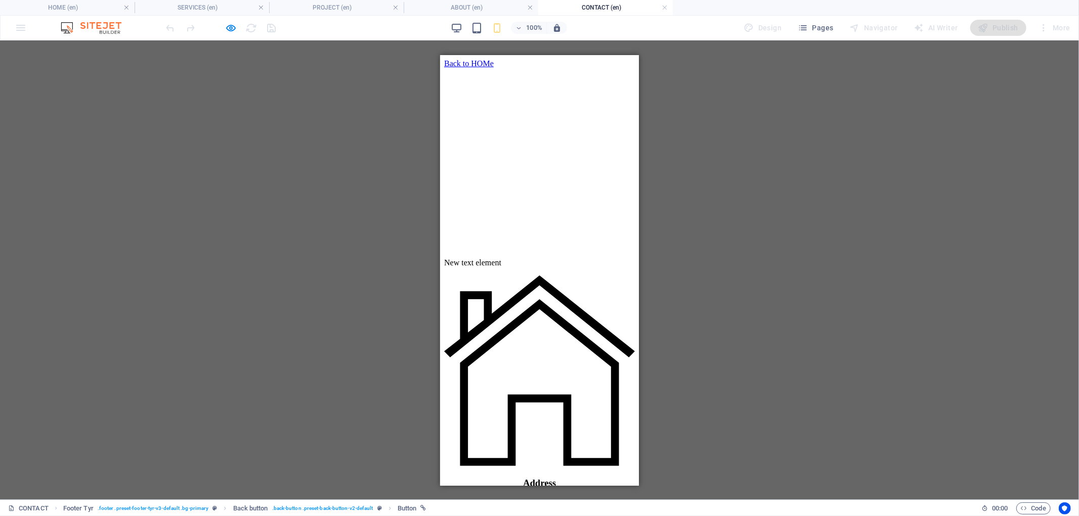
click at [493, 67] on link "Back to HOMe" at bounding box center [469, 63] width 50 height 9
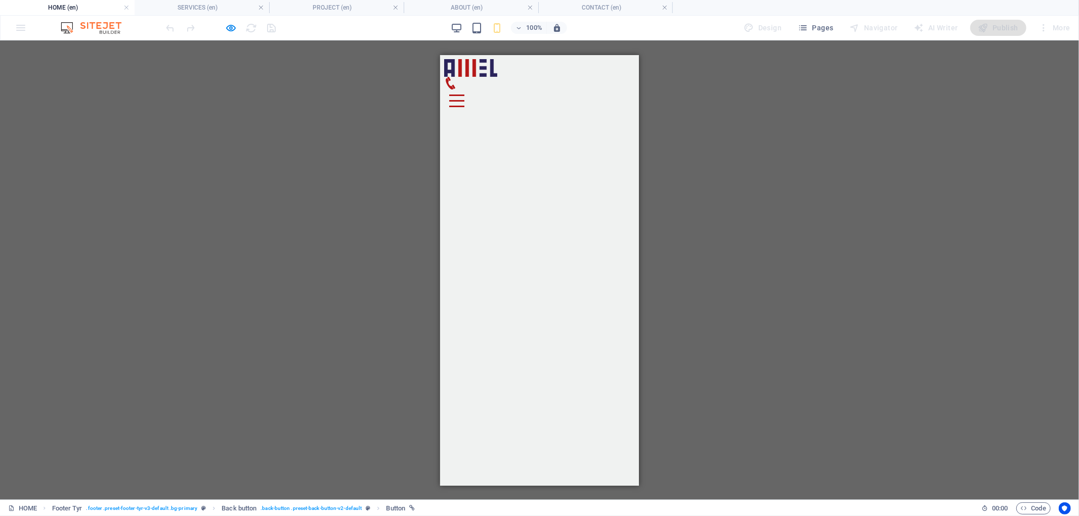
scroll to position [2223, 0]
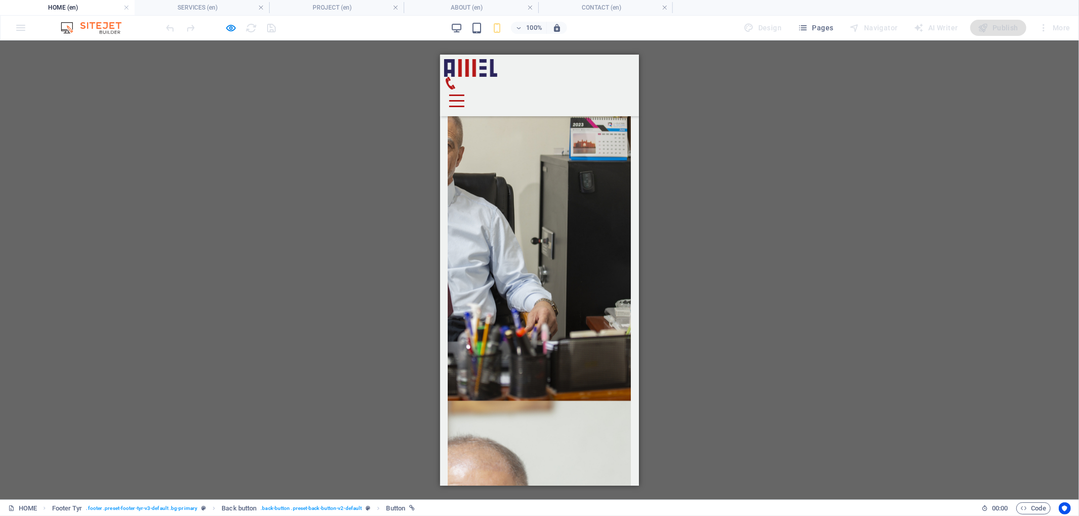
click at [1002, 27] on div "Publish" at bounding box center [998, 28] width 56 height 16
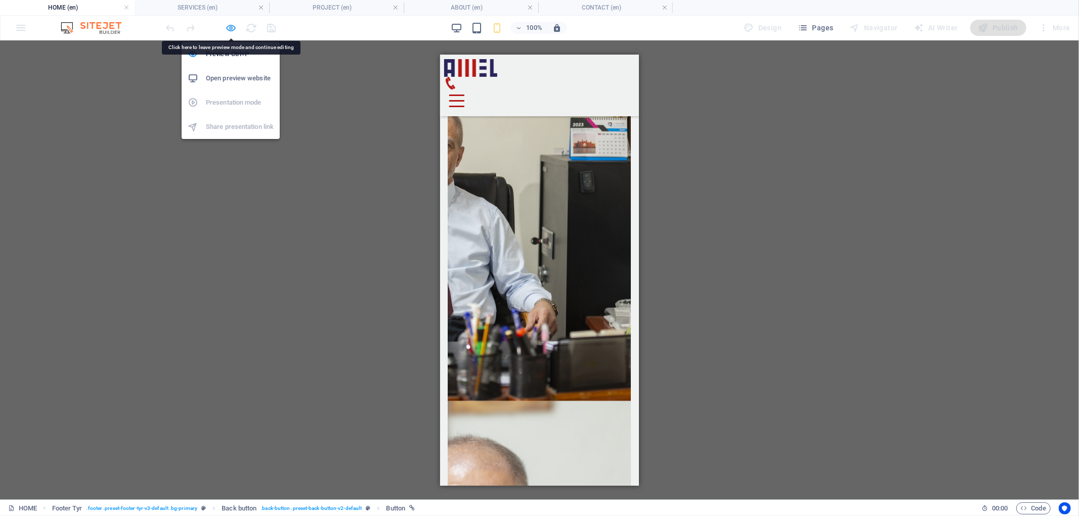
click at [228, 23] on icon "button" at bounding box center [232, 28] width 12 height 12
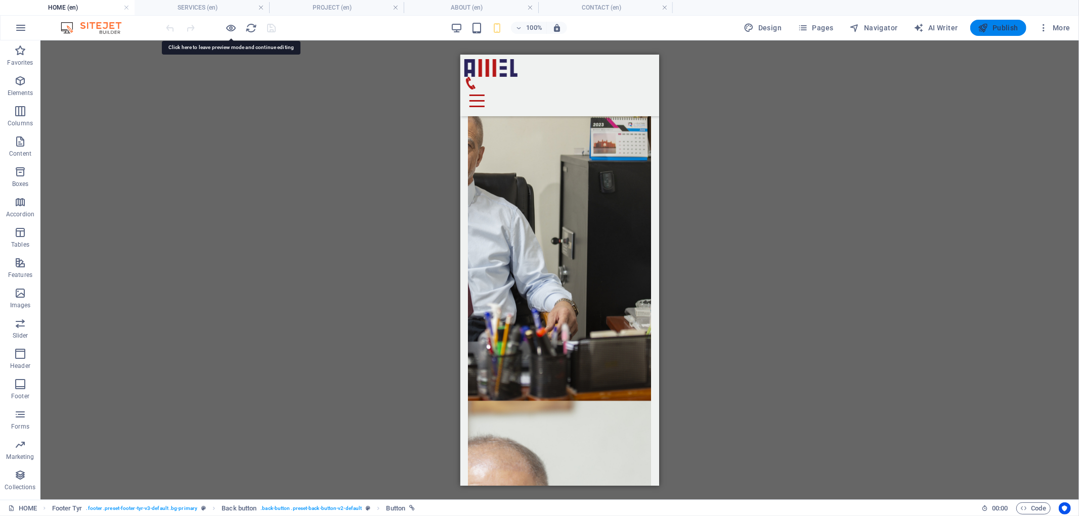
click at [1005, 24] on span "Publish" at bounding box center [998, 28] width 40 height 10
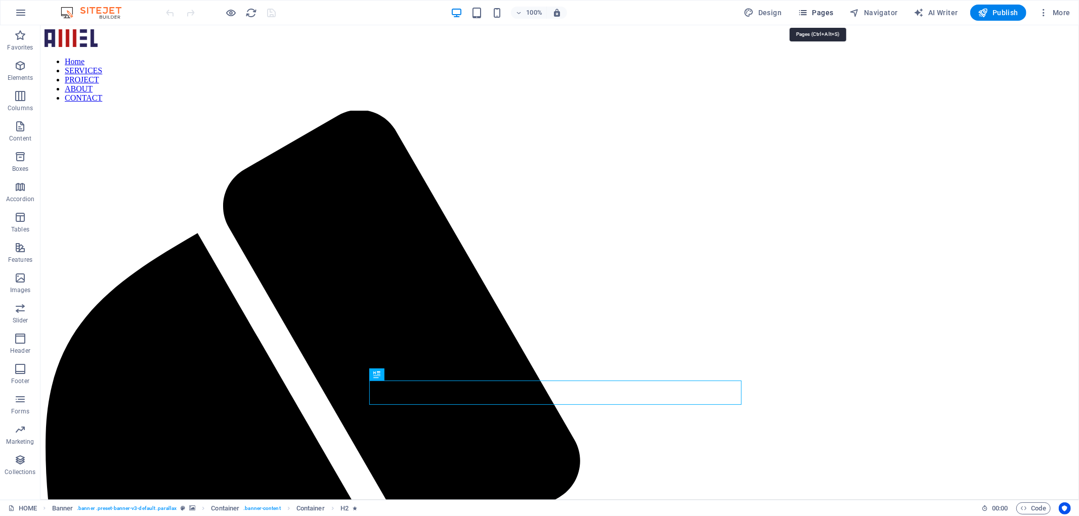
click at [821, 12] on span "Pages" at bounding box center [815, 13] width 35 height 10
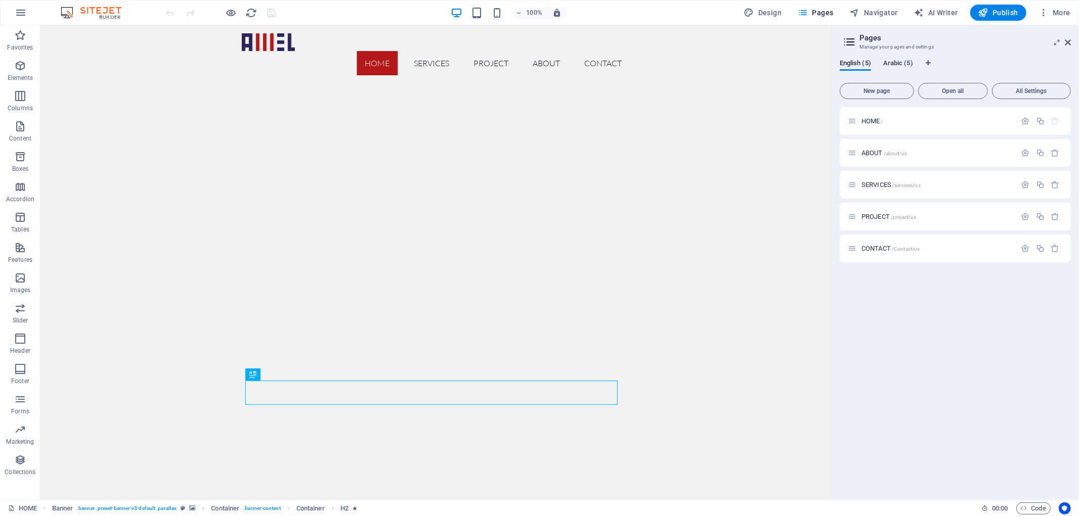
click at [909, 63] on span "Arabic (5)" at bounding box center [898, 64] width 30 height 14
drag, startPoint x: 897, startPoint y: 62, endPoint x: 883, endPoint y: 68, distance: 15.7
click at [899, 53] on div "English (5) Arabic (5) New page Open all All Settings HOME / ABOUT /about/ar SE…" at bounding box center [955, 276] width 247 height 449
click at [896, 63] on span "Arabic (5)" at bounding box center [898, 64] width 30 height 14
click at [1058, 152] on icon "button" at bounding box center [1055, 153] width 9 height 9
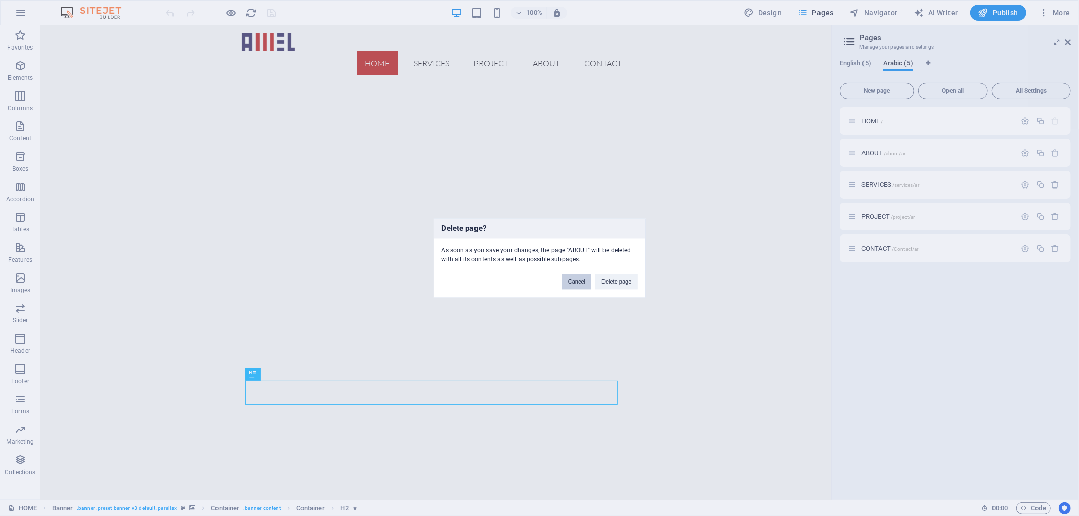
click at [572, 281] on button "Cancel" at bounding box center [576, 281] width 29 height 15
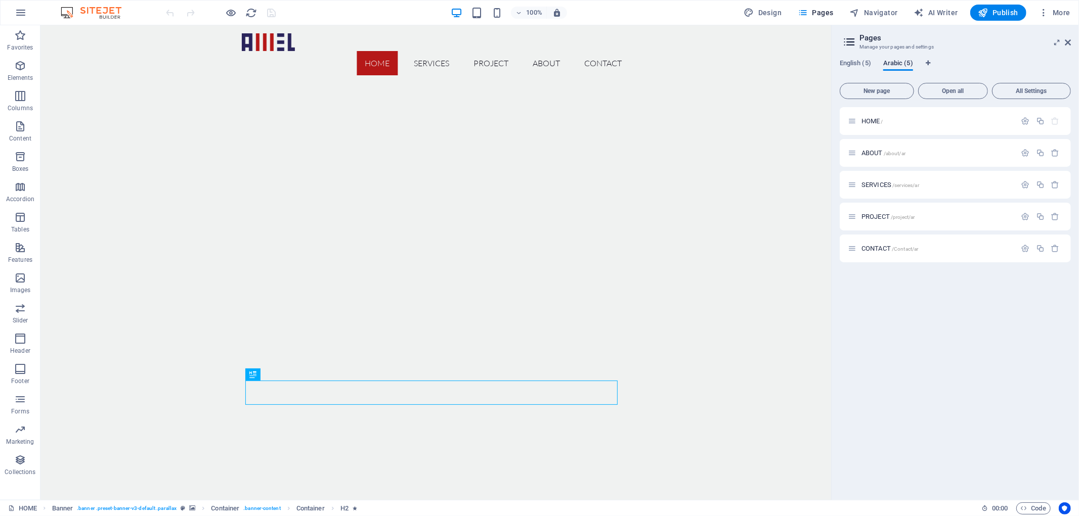
click at [900, 64] on span "Arabic (5)" at bounding box center [898, 64] width 30 height 14
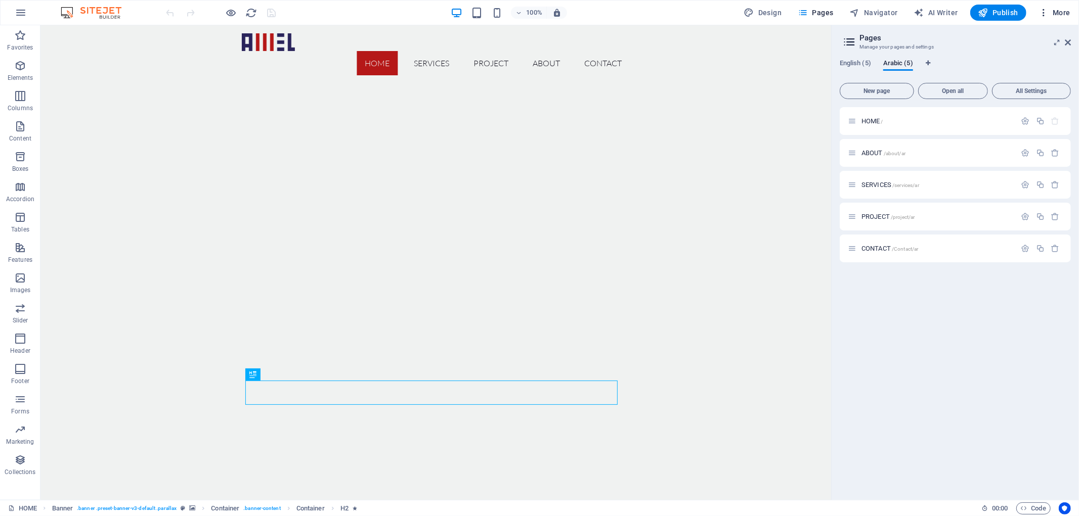
click at [1063, 11] on span "More" at bounding box center [1054, 13] width 32 height 10
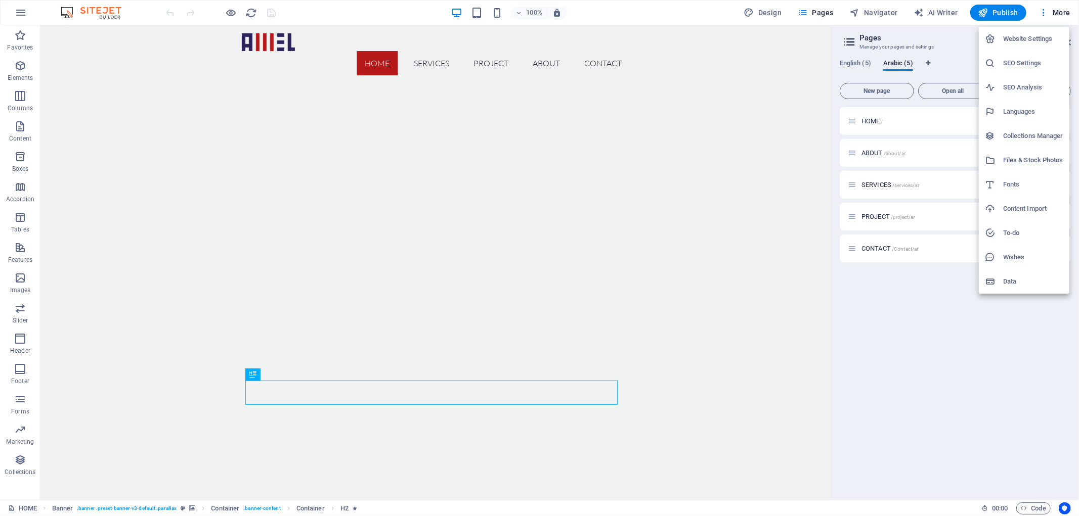
click at [1044, 106] on h6 "Languages" at bounding box center [1033, 112] width 60 height 12
select select "41"
select select "6"
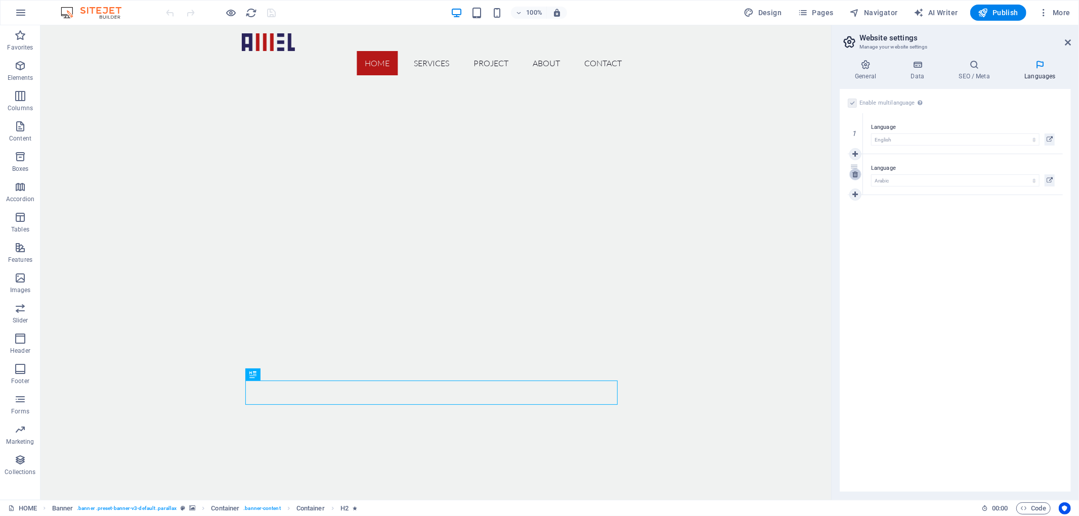
click at [857, 171] on icon at bounding box center [855, 174] width 6 height 7
click at [277, 9] on icon "save" at bounding box center [272, 13] width 12 height 12
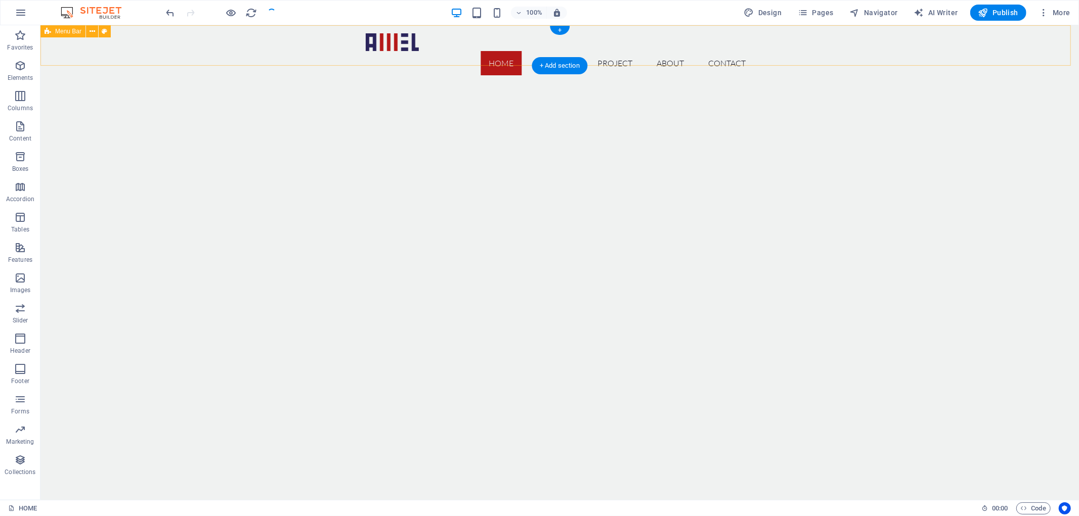
click at [288, 40] on div "Home SERVICES PROJECT ABOUT CONTACT" at bounding box center [559, 54] width 1038 height 58
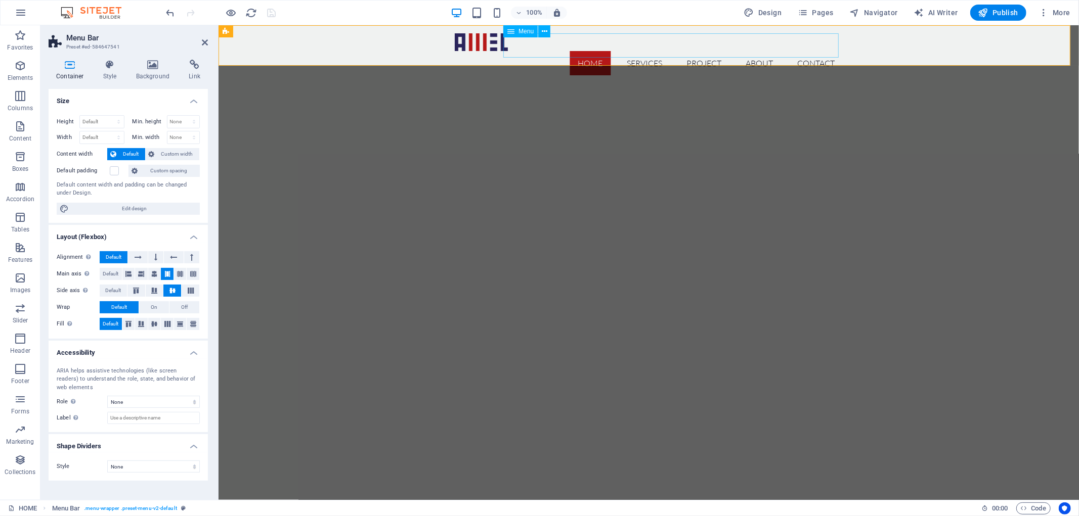
click at [823, 51] on nav "Home SERVICES PROJECT ABOUT CONTACT" at bounding box center [648, 63] width 388 height 24
select select
select select "2"
select select
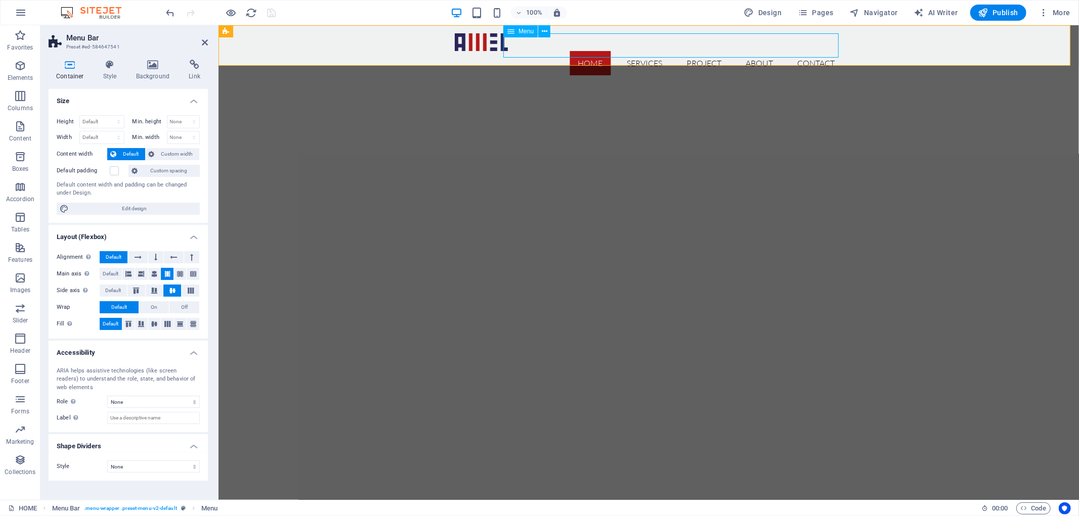
select select "3"
select select
select select "1"
select select
select select "4"
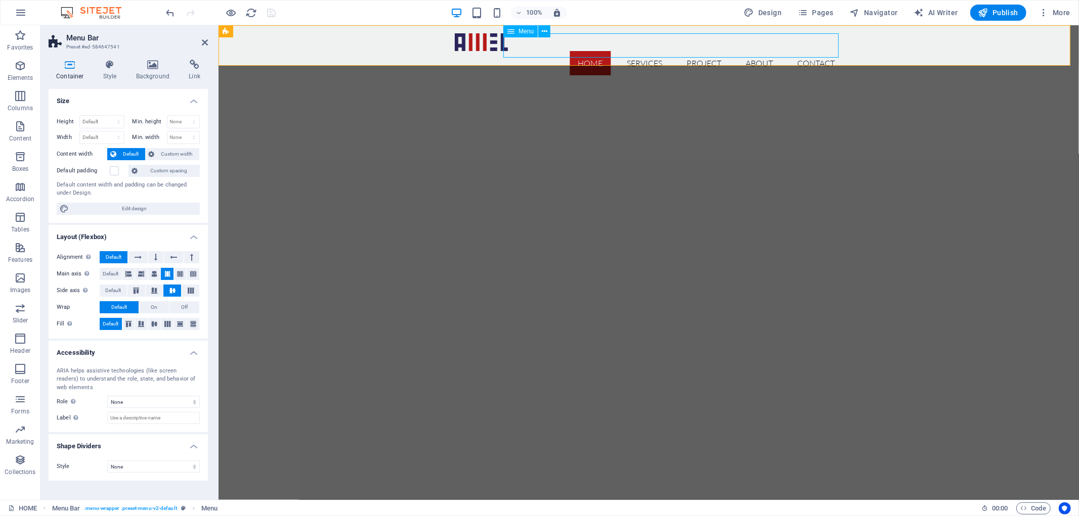
select select
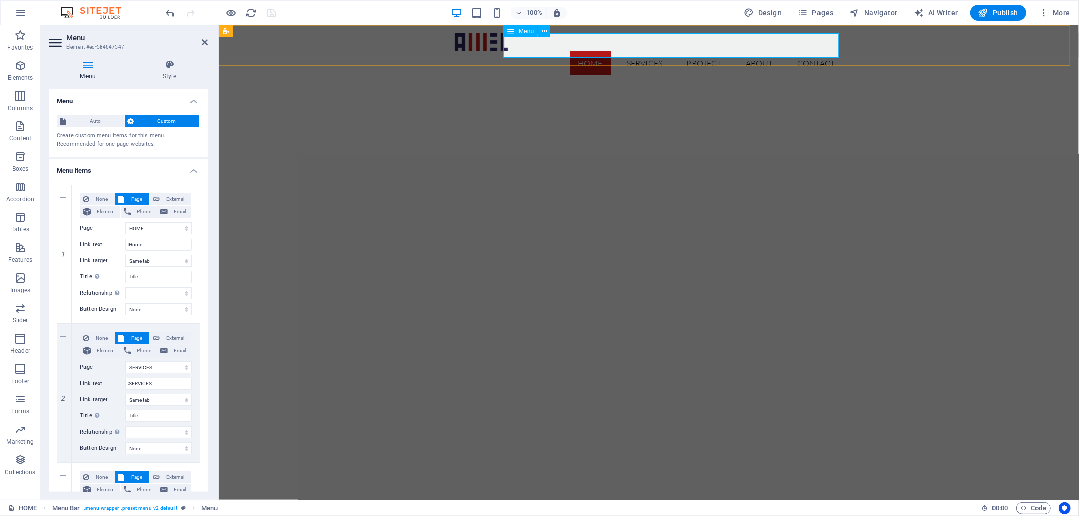
click at [521, 51] on nav "Home SERVICES PROJECT ABOUT CONTACT" at bounding box center [648, 63] width 388 height 24
click at [542, 51] on nav "Home SERVICES PROJECT ABOUT CONTACT" at bounding box center [648, 63] width 388 height 24
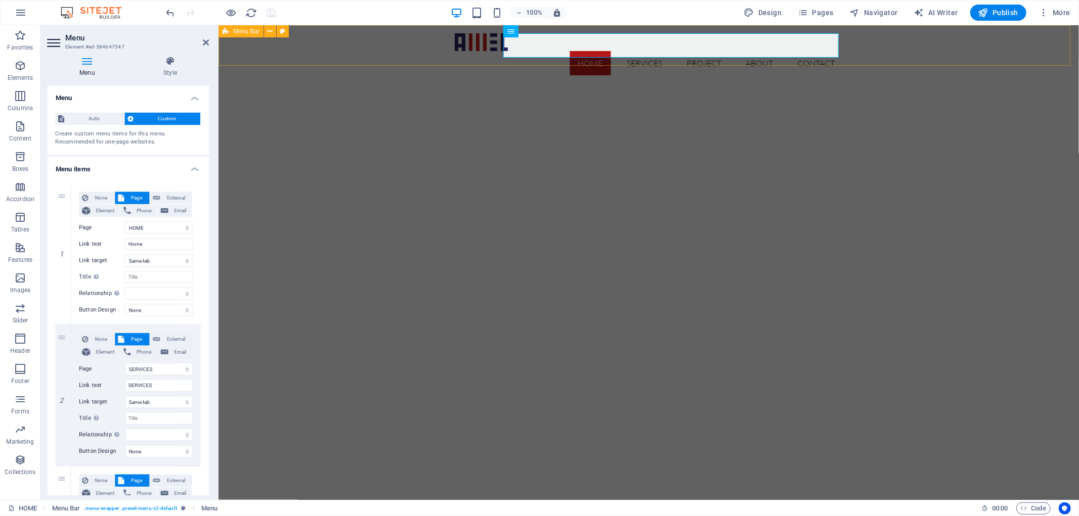
click at [405, 47] on div "Home SERVICES PROJECT ABOUT CONTACT" at bounding box center [648, 54] width 860 height 58
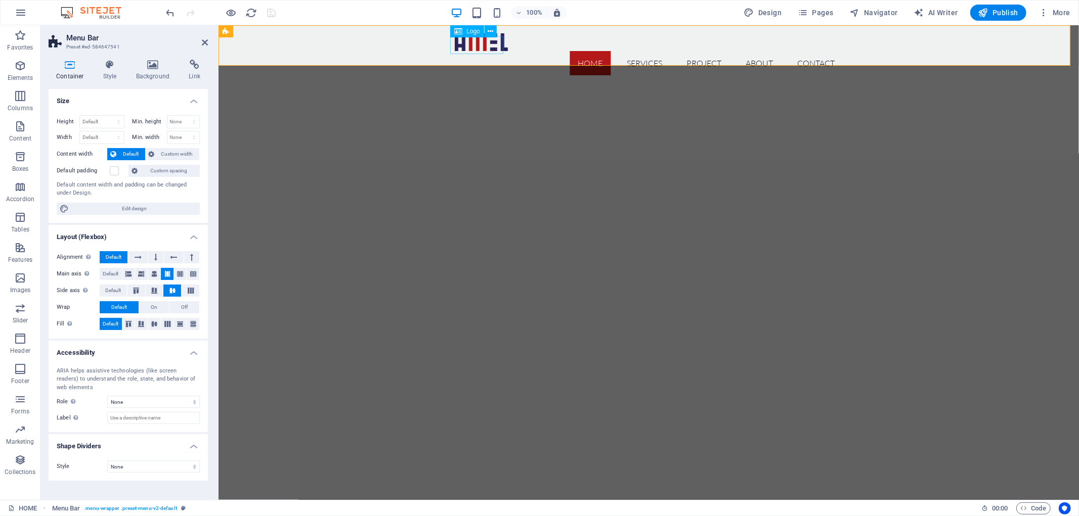
click at [473, 40] on div at bounding box center [648, 42] width 388 height 18
select select "px"
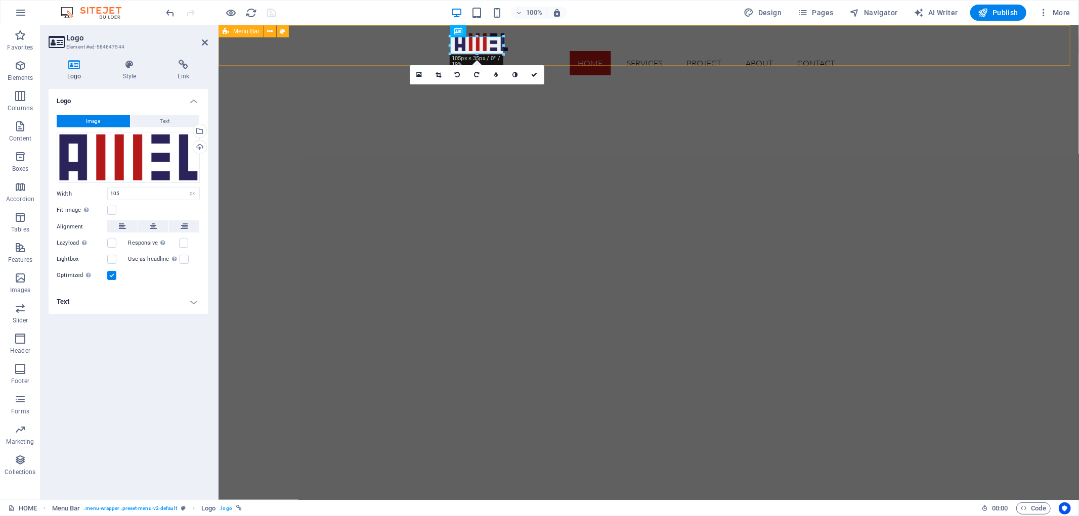
click at [412, 53] on div "Home SERVICES PROJECT ABOUT CONTACT" at bounding box center [648, 54] width 860 height 58
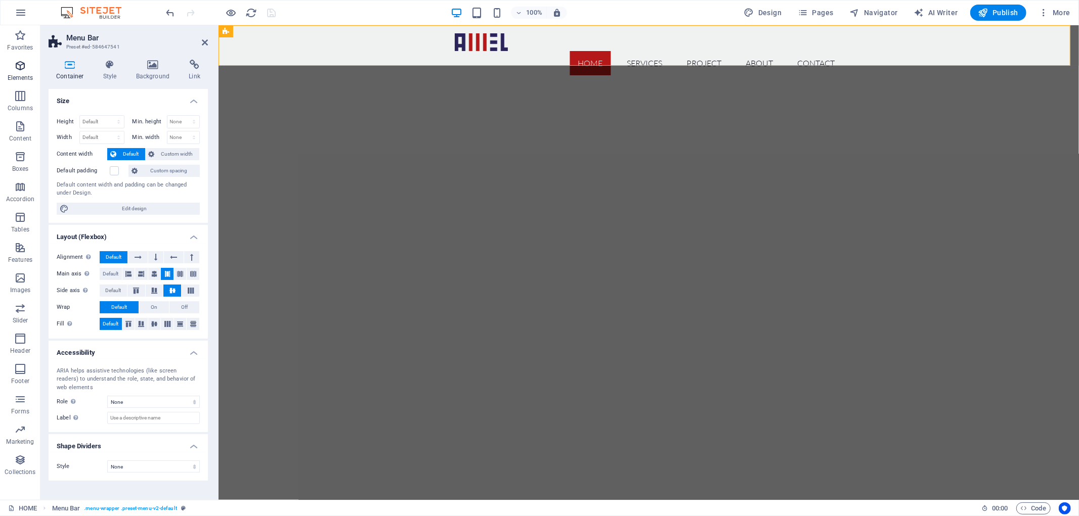
click at [25, 63] on icon "button" at bounding box center [20, 66] width 12 height 12
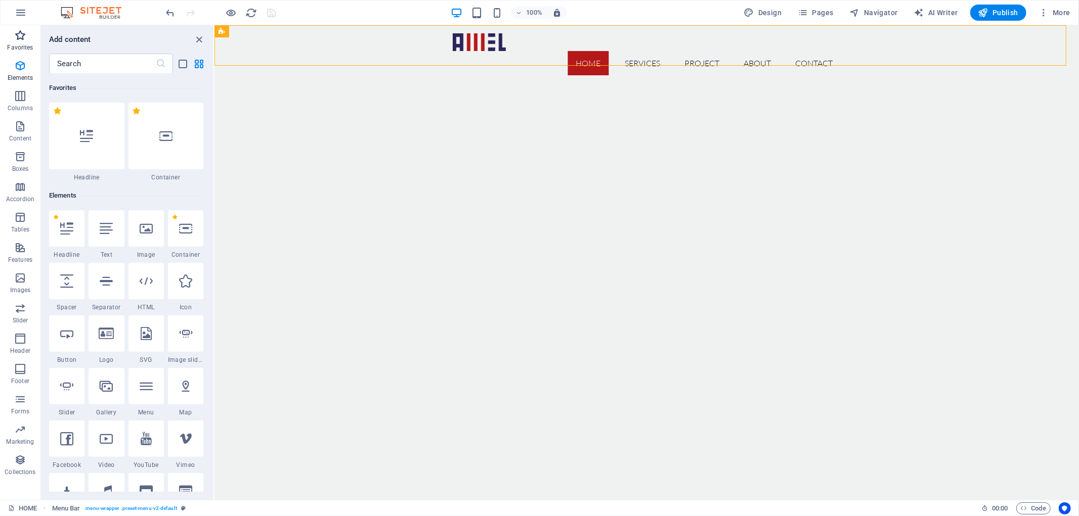
click at [23, 37] on icon "button" at bounding box center [20, 35] width 12 height 12
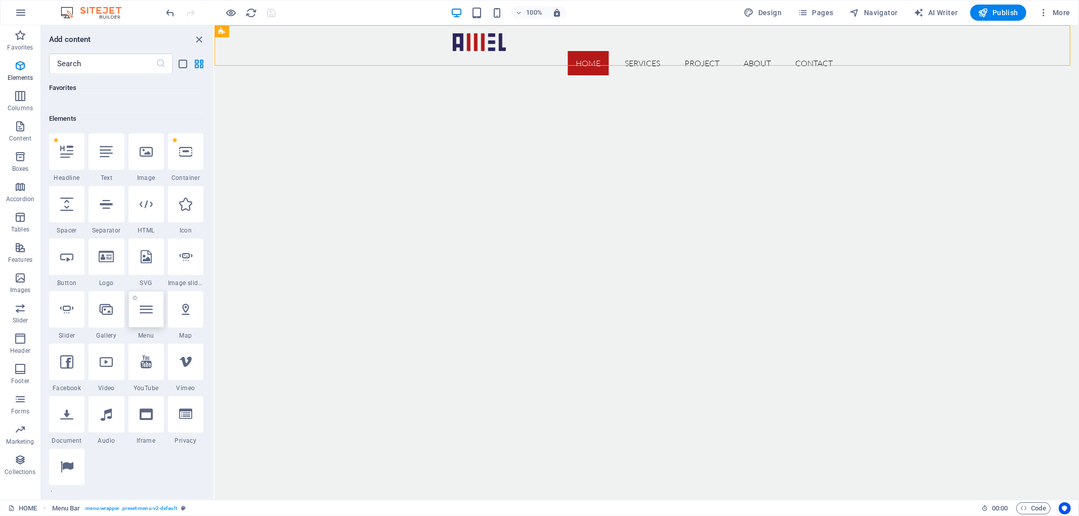
scroll to position [130, 0]
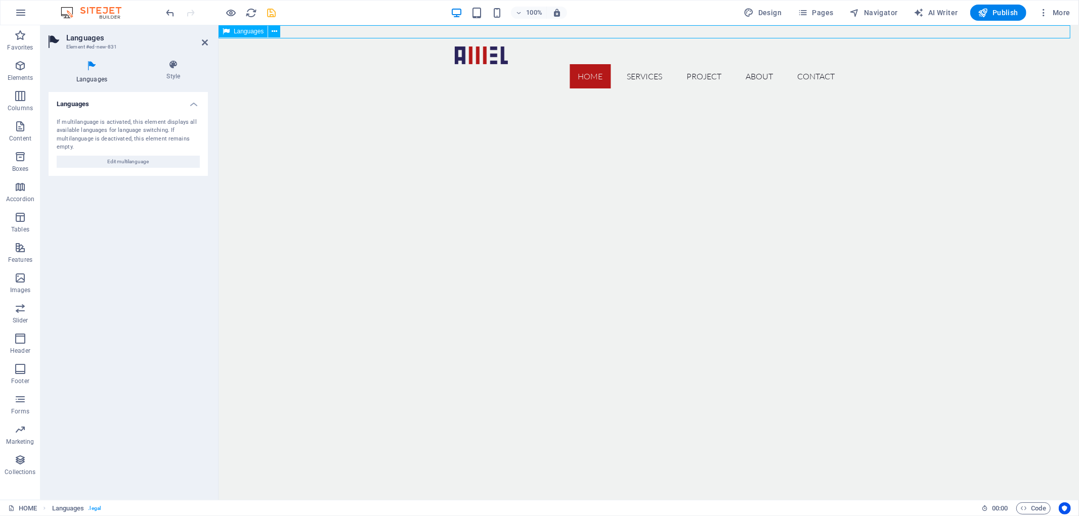
click at [405, 33] on div "English" at bounding box center [648, 31] width 860 height 13
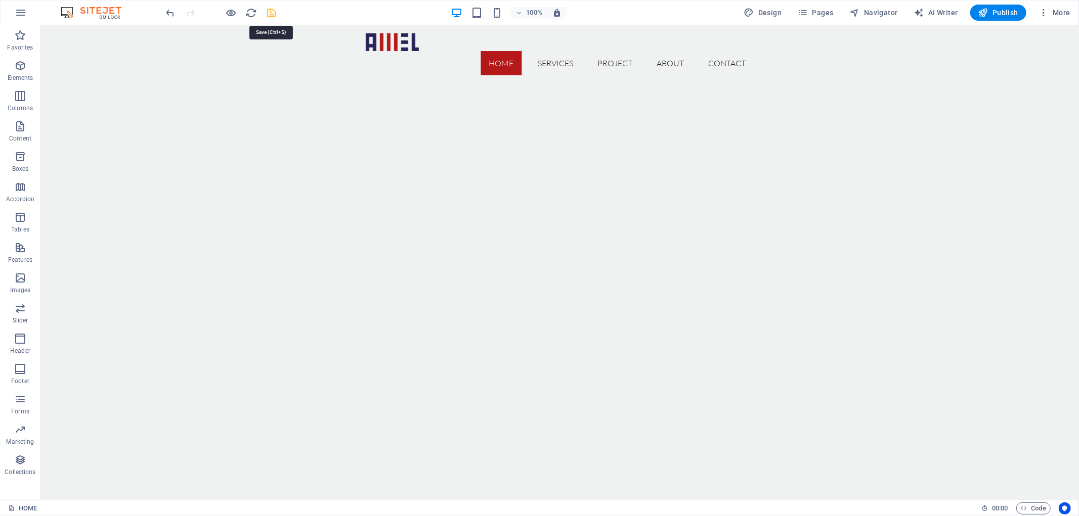
click at [276, 13] on icon "save" at bounding box center [272, 13] width 12 height 12
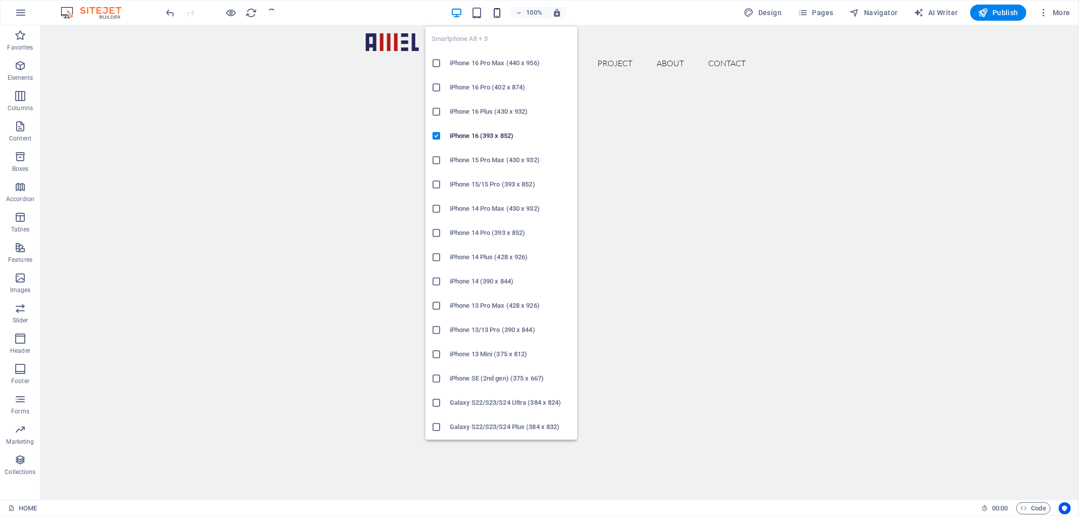
click at [497, 16] on icon "button" at bounding box center [497, 13] width 12 height 12
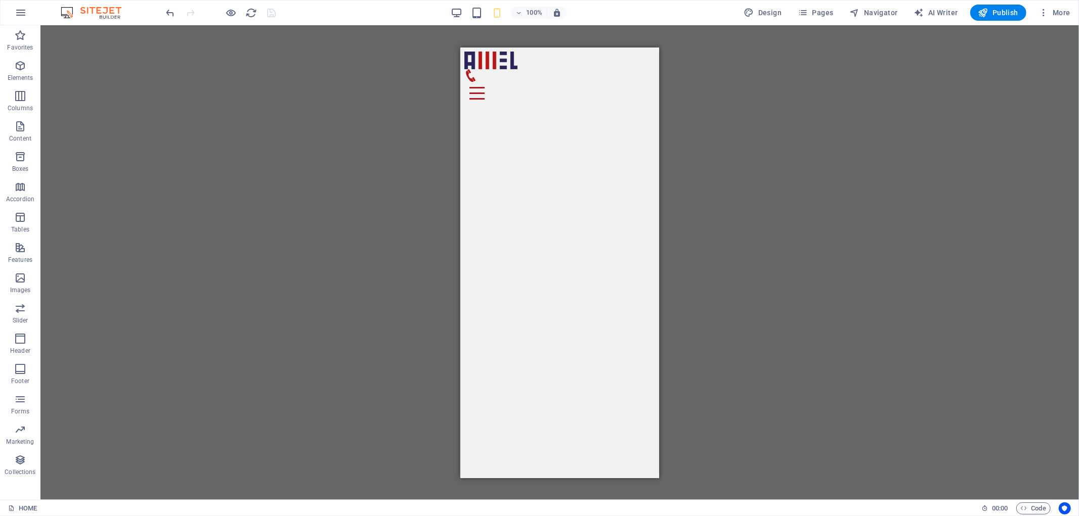
click at [826, 147] on div "H2 Banner Banner Container Container Menu Bar Menu Logo Languages" at bounding box center [559, 262] width 1038 height 475
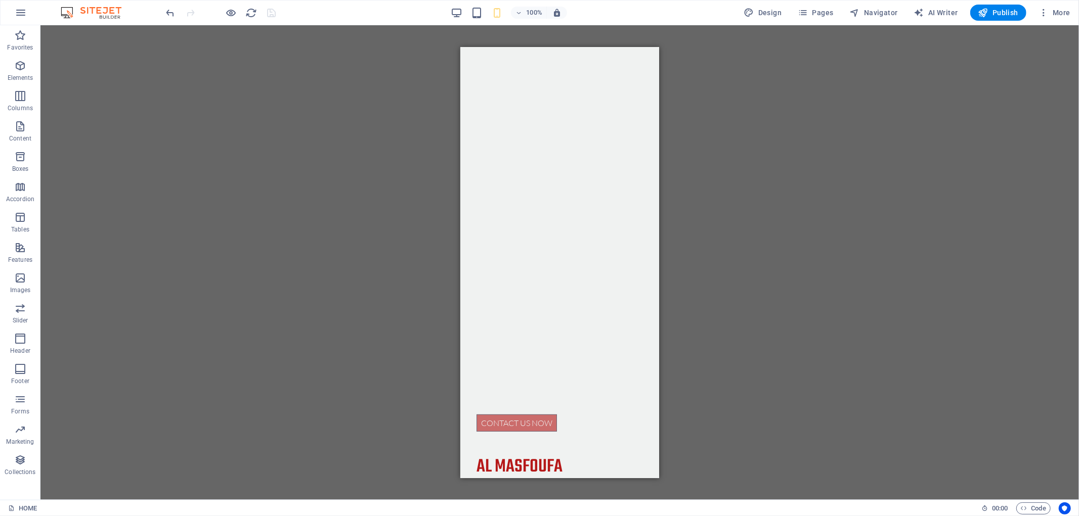
scroll to position [0, 0]
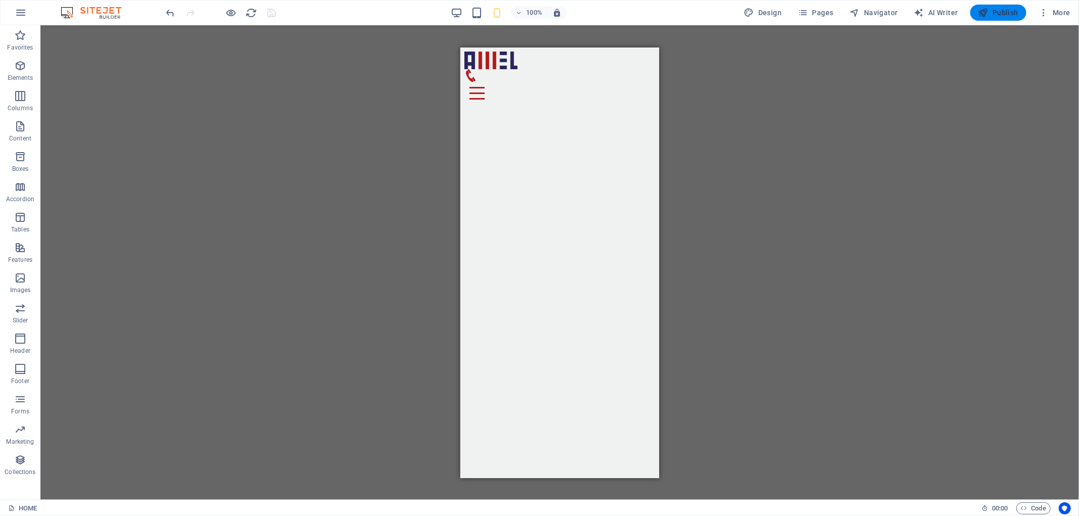
click at [990, 6] on button "Publish" at bounding box center [998, 13] width 56 height 16
